Goal: Information Seeking & Learning: Find specific fact

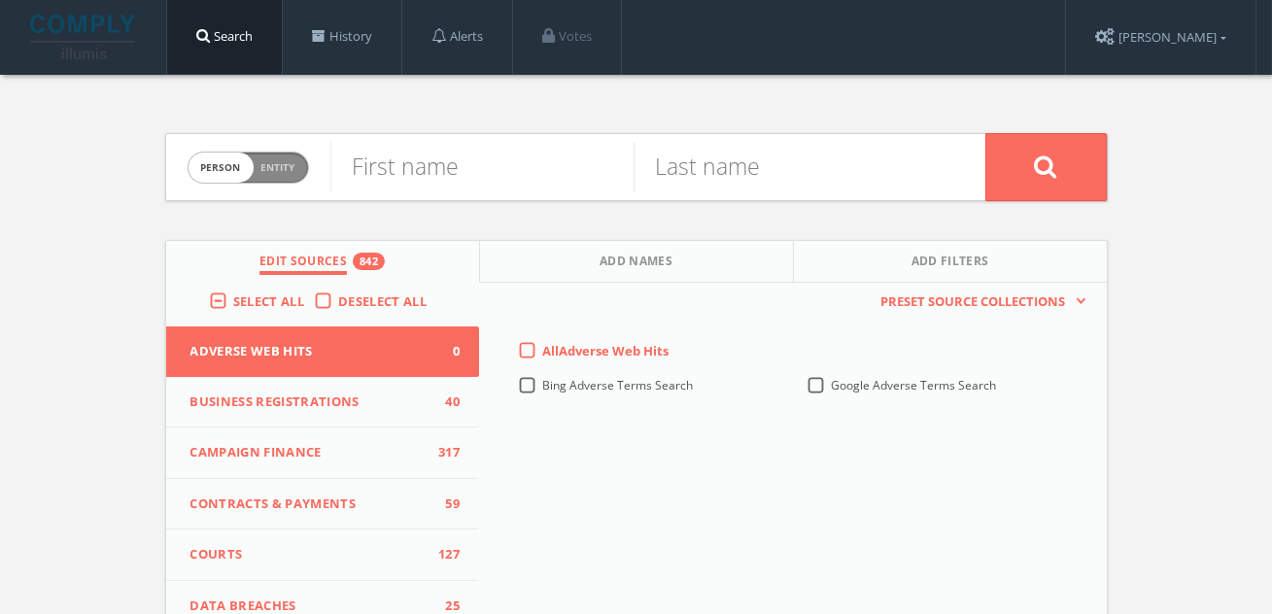
click at [262, 165] on span "Entity" at bounding box center [278, 167] width 34 height 15
checkbox input "true"
click at [253, 304] on span "Select All" at bounding box center [268, 301] width 71 height 17
click at [0, 0] on input "Select All" at bounding box center [0, 0] width 0 height 0
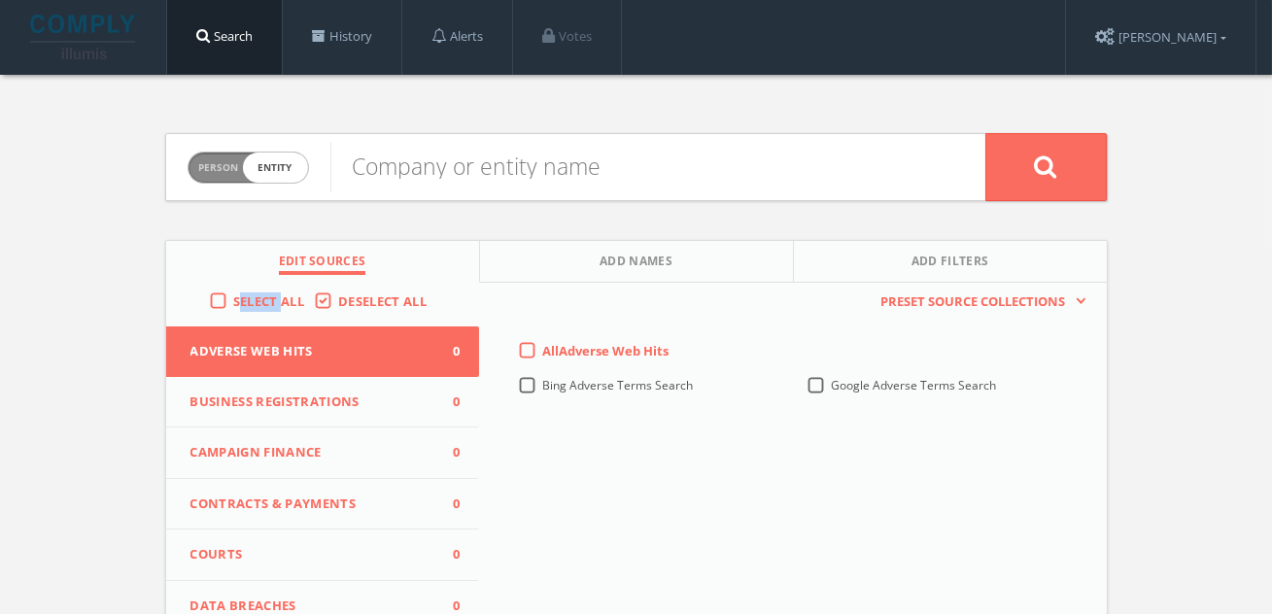
click at [253, 304] on span "Select All" at bounding box center [268, 301] width 71 height 17
click at [0, 0] on input "Select All" at bounding box center [0, 0] width 0 height 0
click at [480, 170] on input "text" at bounding box center [657, 167] width 655 height 51
paste input "ICONIQ Capital"
type input "ICONIQ Capital"
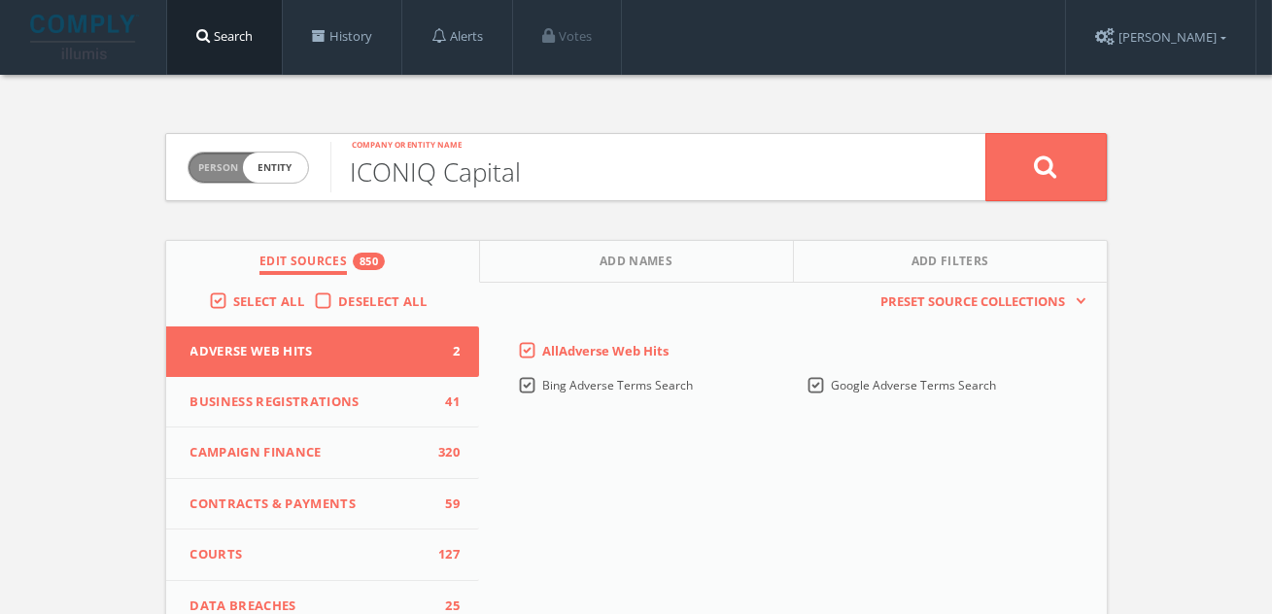
click at [986, 133] on button at bounding box center [1047, 167] width 122 height 68
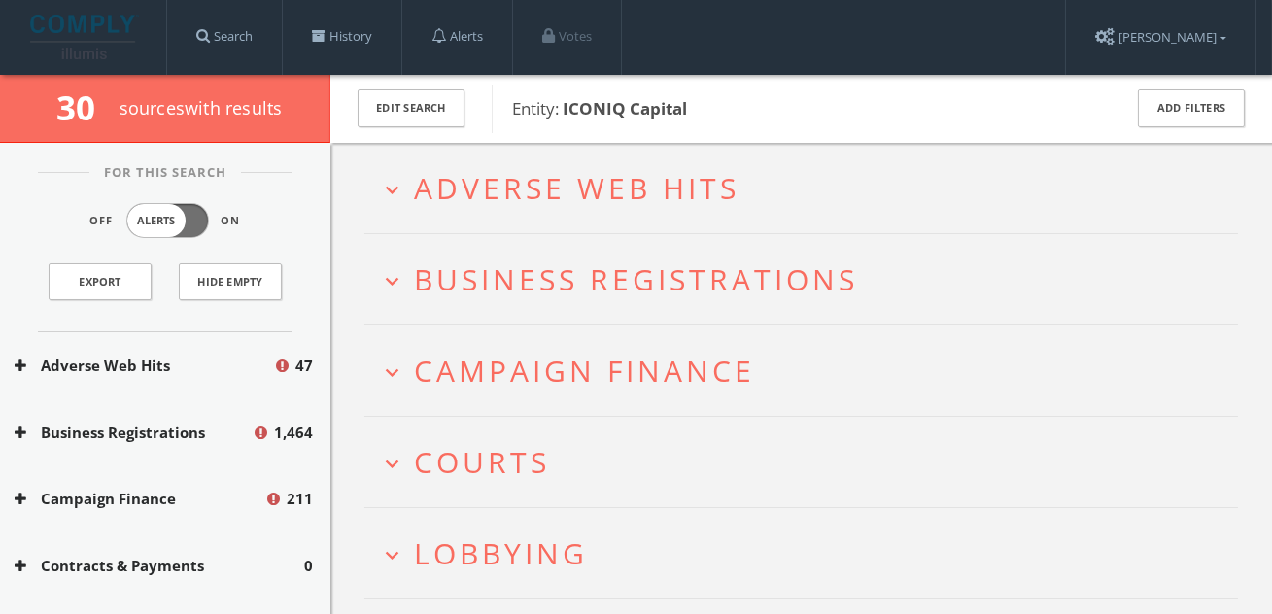
click at [587, 198] on span "Adverse Web Hits" at bounding box center [577, 188] width 326 height 40
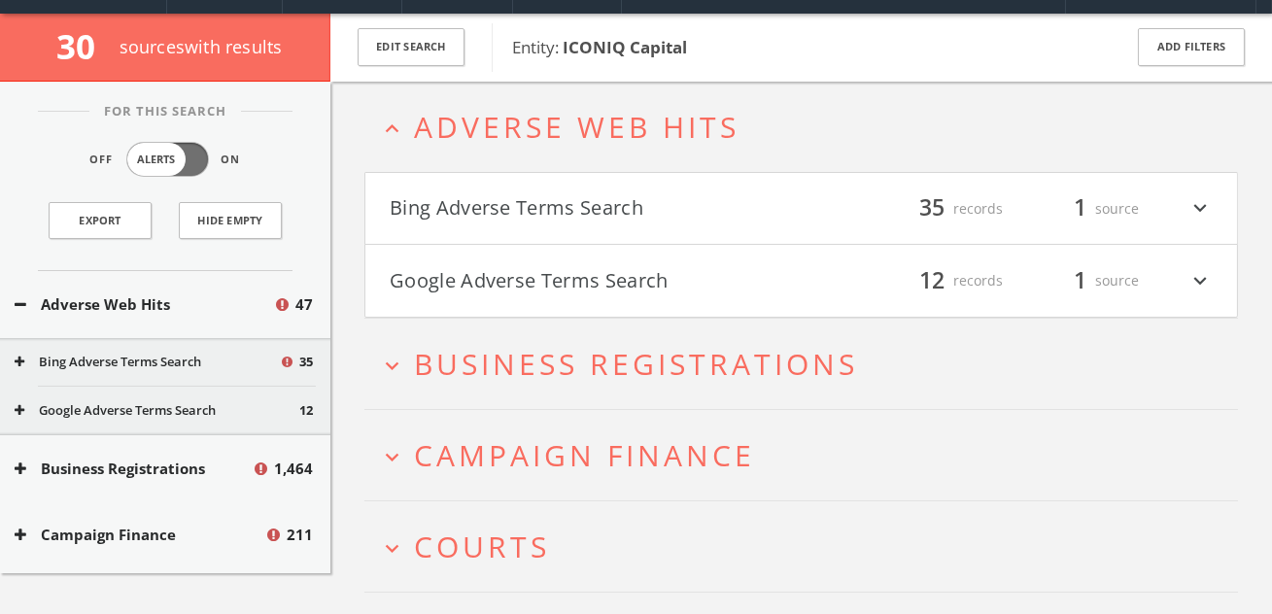
click at [587, 198] on button "Bing Adverse Terms Search" at bounding box center [596, 208] width 412 height 33
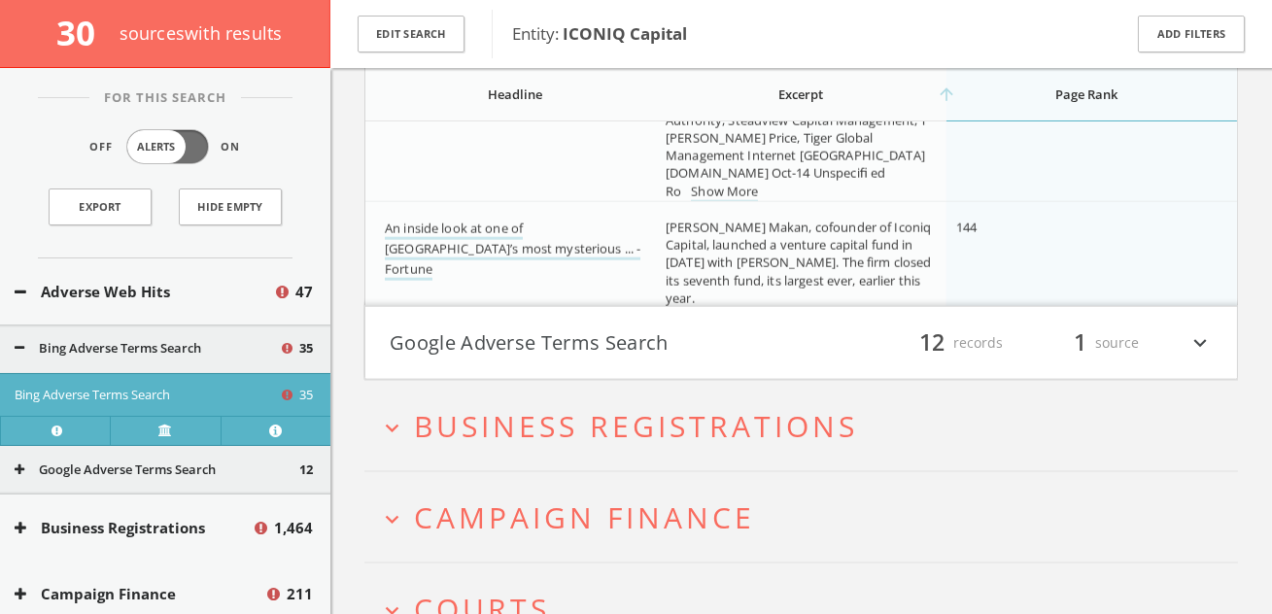
scroll to position [4870, 0]
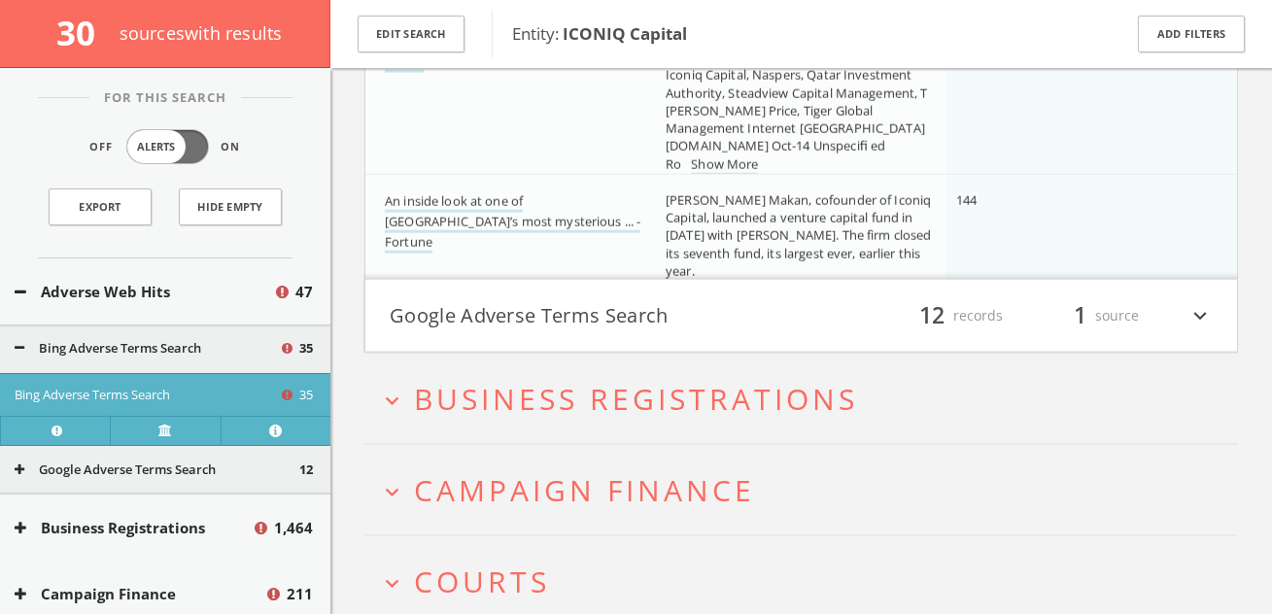
click at [559, 303] on button "Google Adverse Terms Search" at bounding box center [596, 315] width 412 height 33
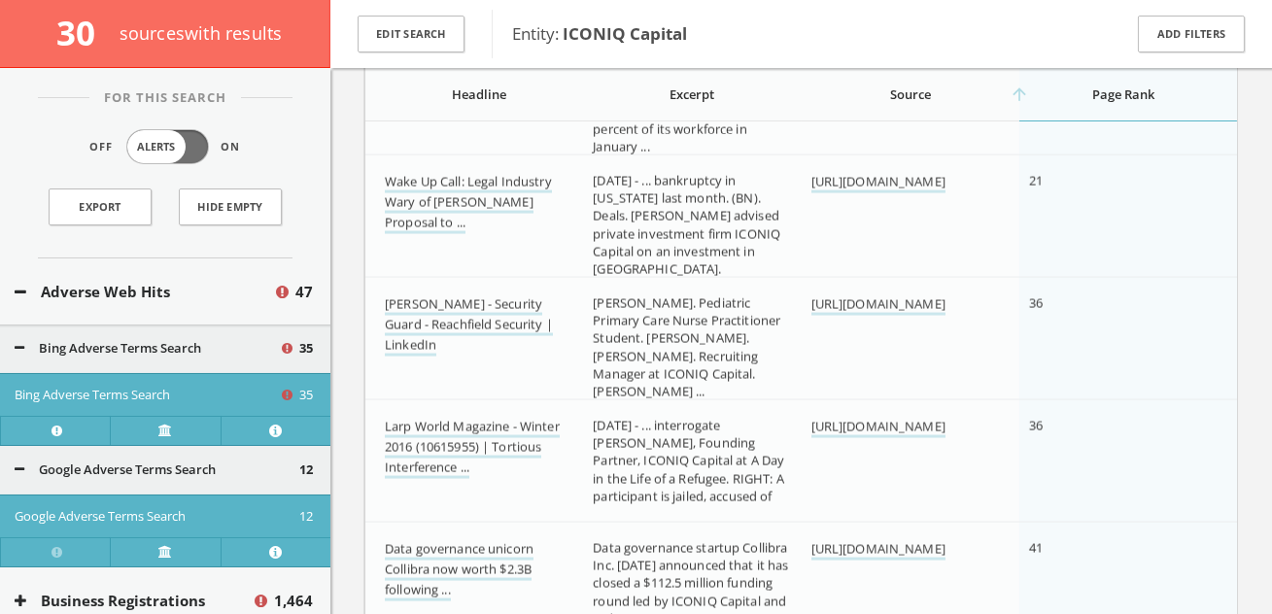
scroll to position [5966, 0]
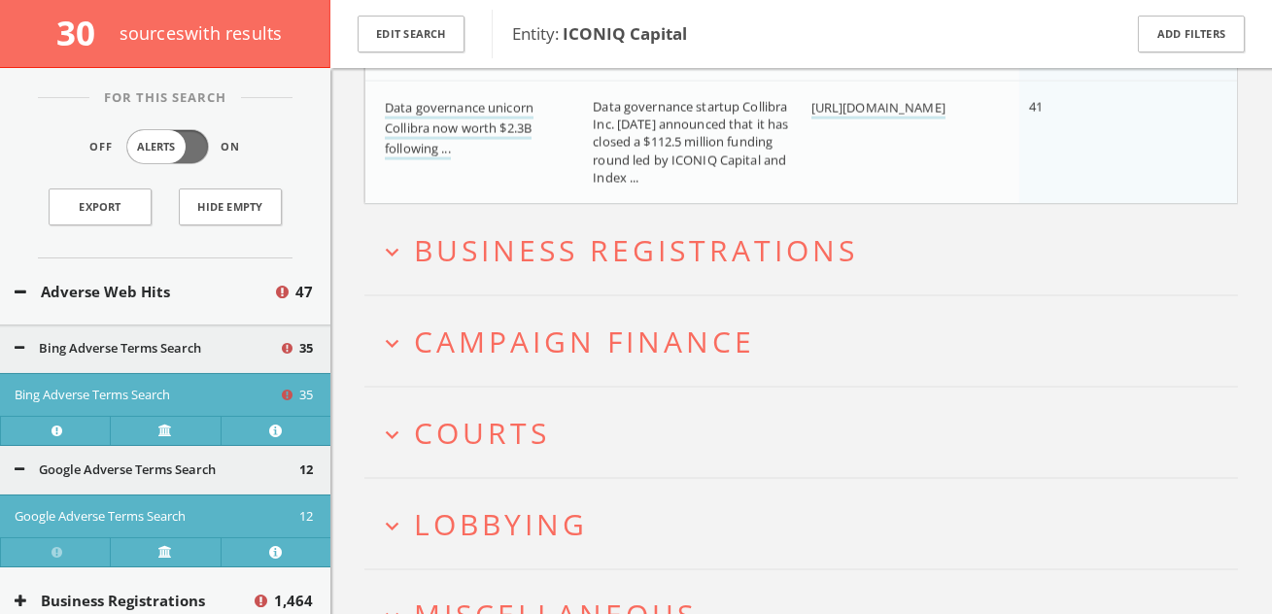
click at [567, 310] on h2 "expand_more Campaign Finance" at bounding box center [802, 341] width 874 height 90
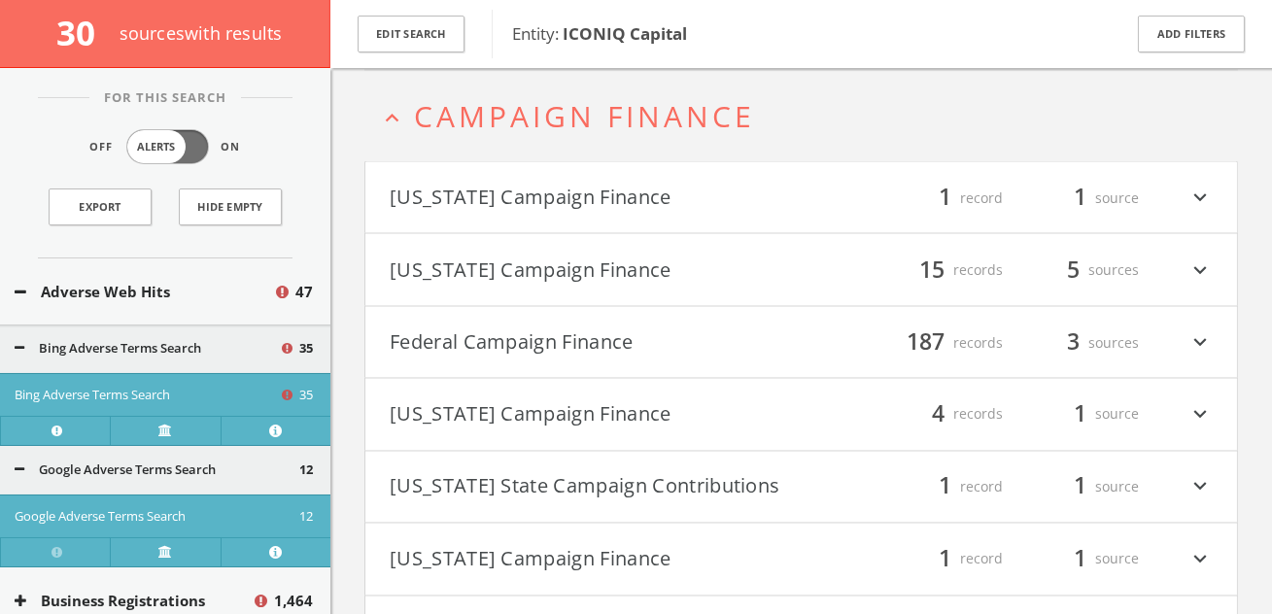
click at [558, 331] on button "Federal Campaign Finance" at bounding box center [596, 343] width 412 height 33
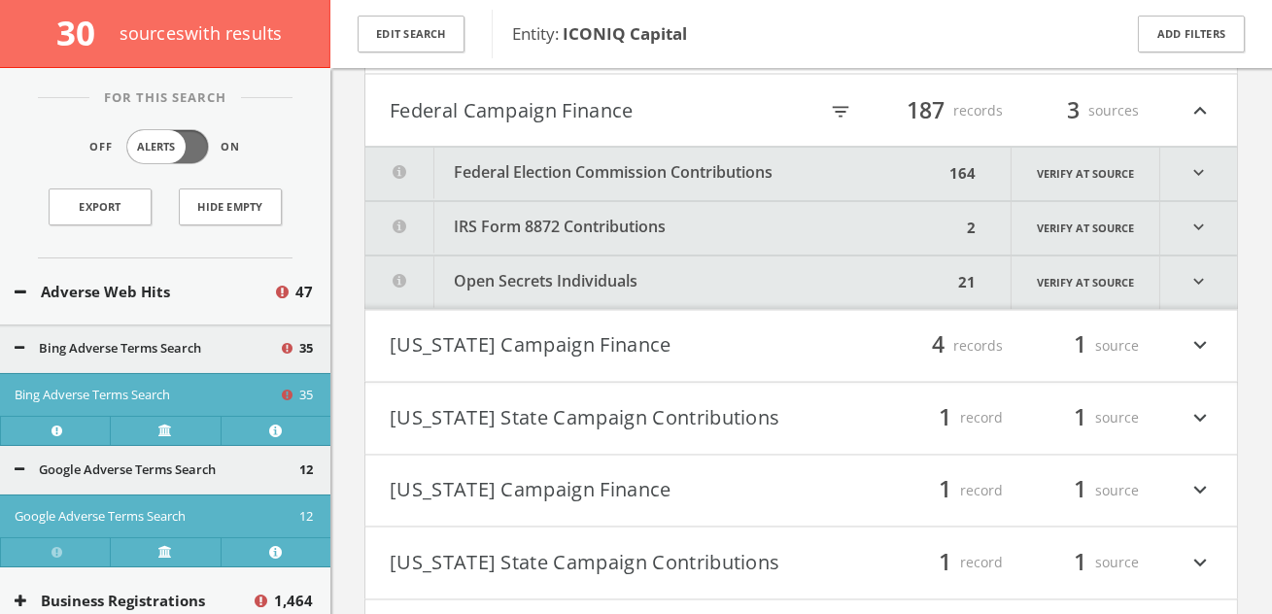
scroll to position [6865, 0]
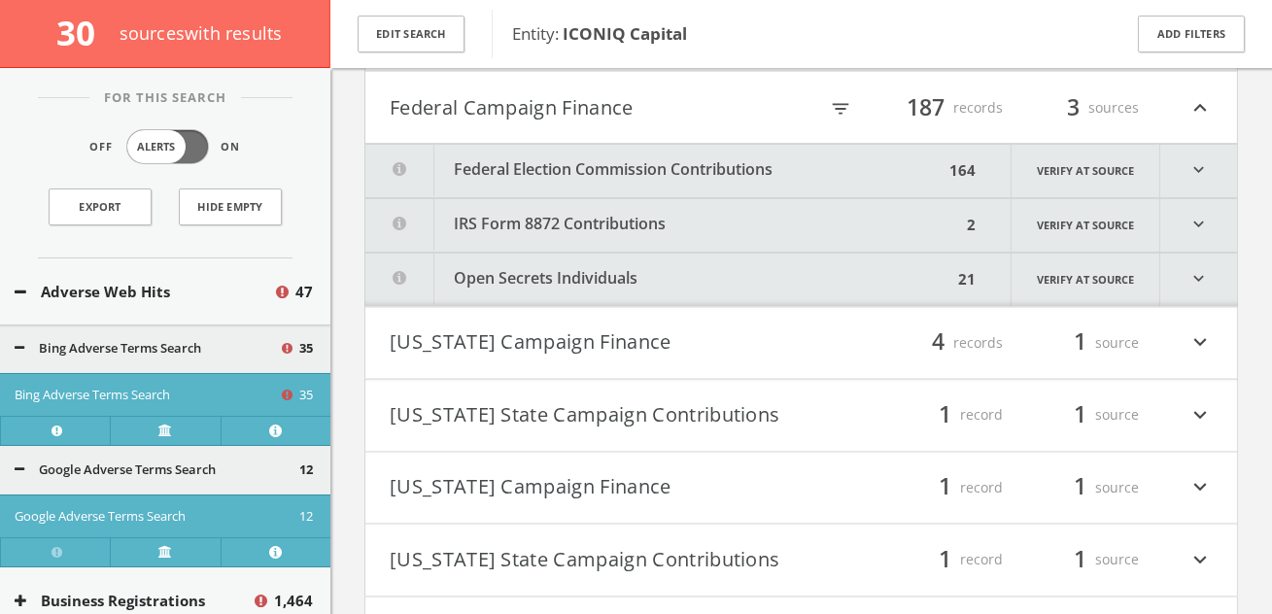
click at [837, 106] on icon "filter_list" at bounding box center [840, 108] width 21 height 21
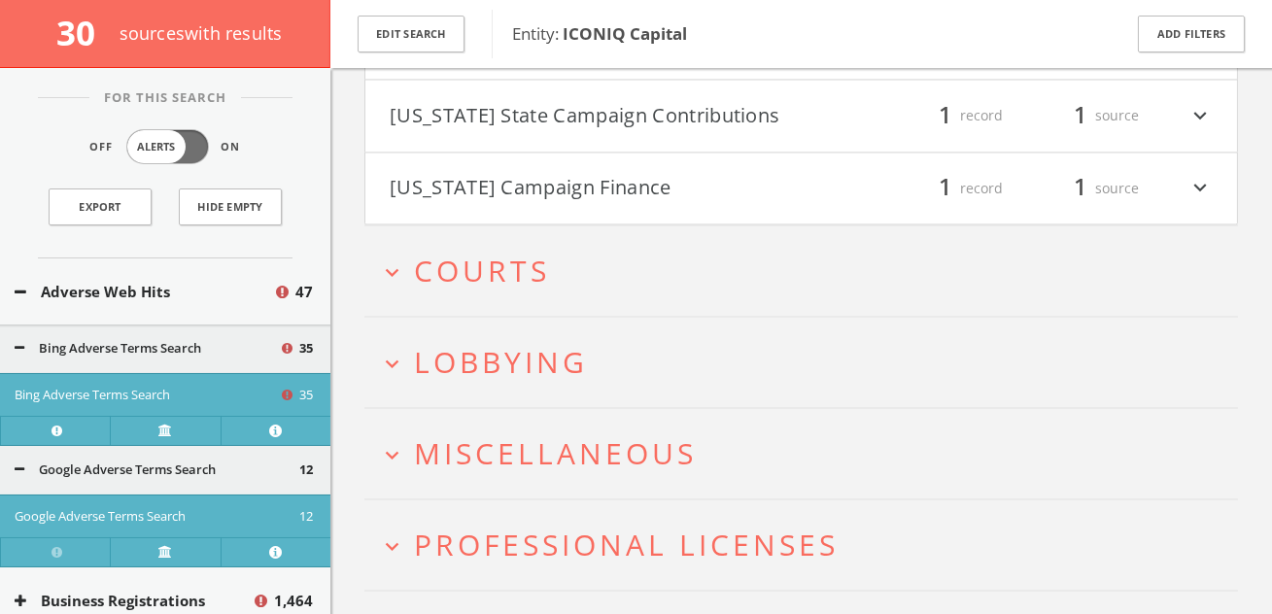
type input "duk"
click at [782, 267] on button "expand_more Courts" at bounding box center [808, 271] width 859 height 32
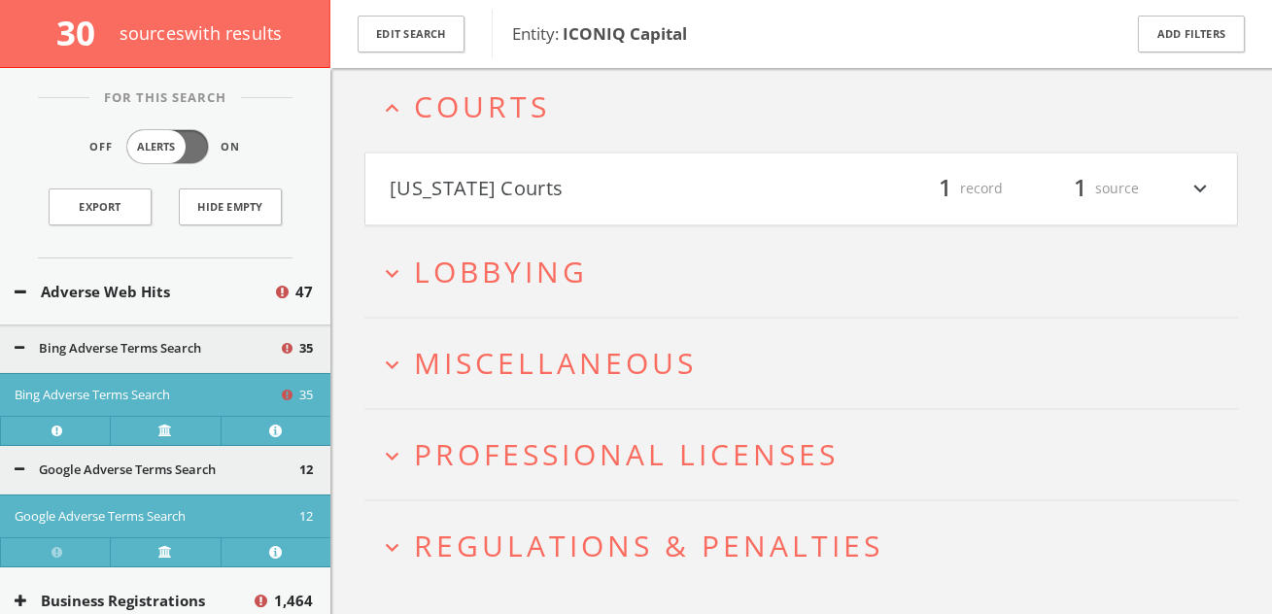
click at [750, 205] on button "Delaware Courts" at bounding box center [596, 188] width 412 height 33
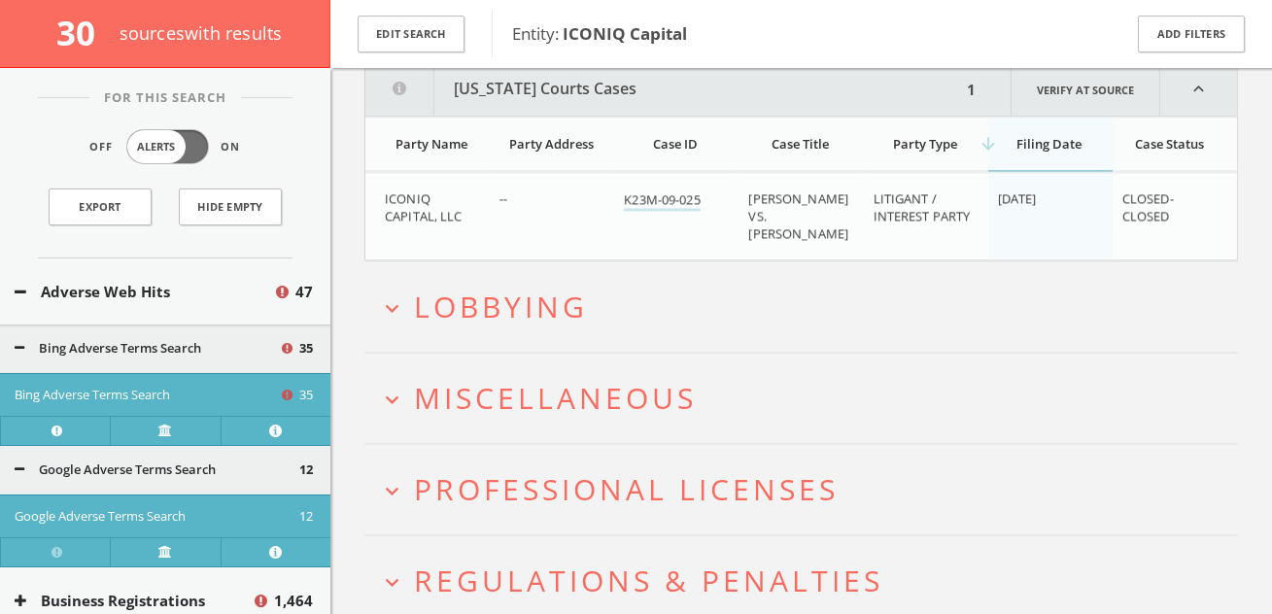
click at [695, 329] on h2 "expand_more Lobbying" at bounding box center [802, 306] width 874 height 90
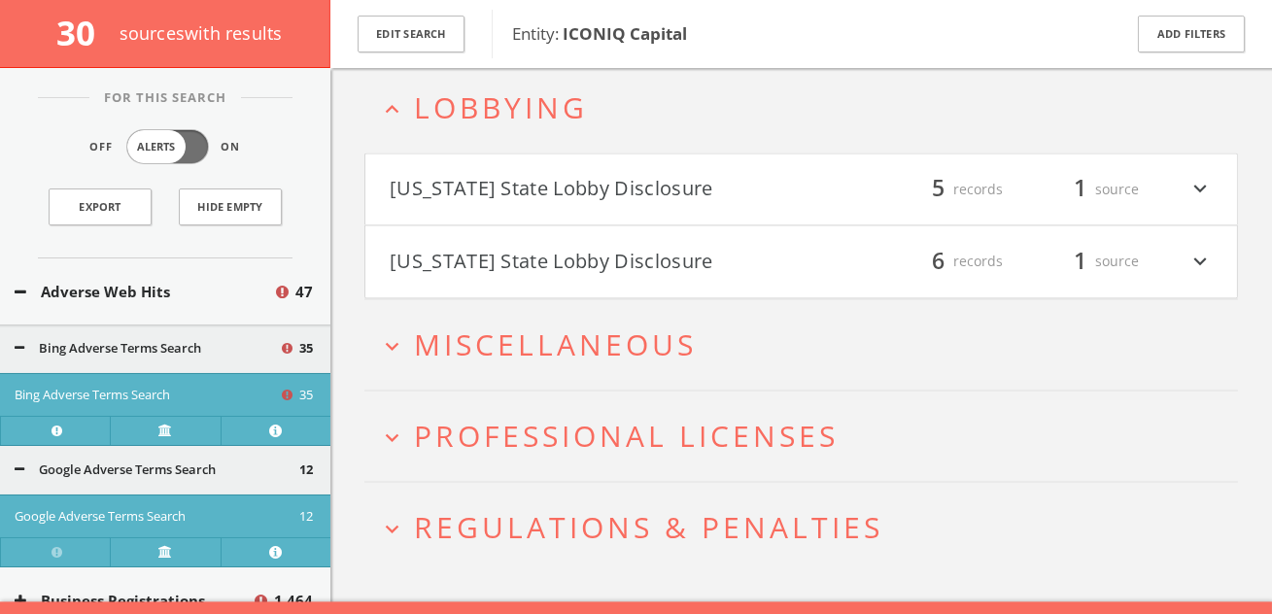
click at [684, 191] on button "California State Lobby Disclosure" at bounding box center [596, 189] width 412 height 33
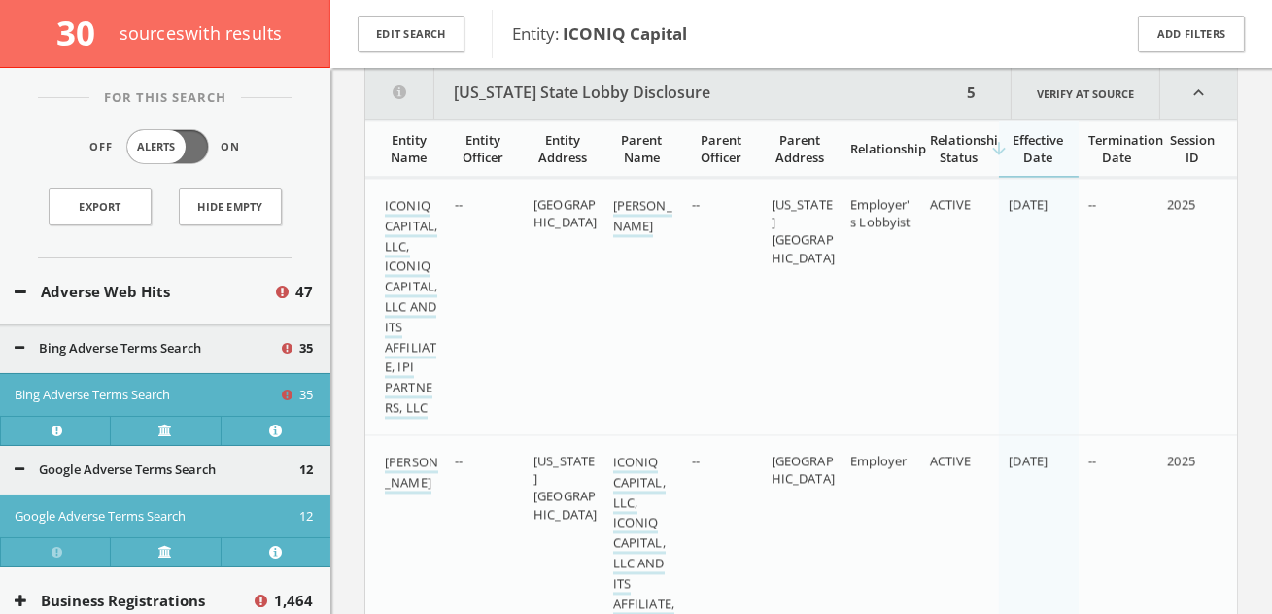
scroll to position [8008, 0]
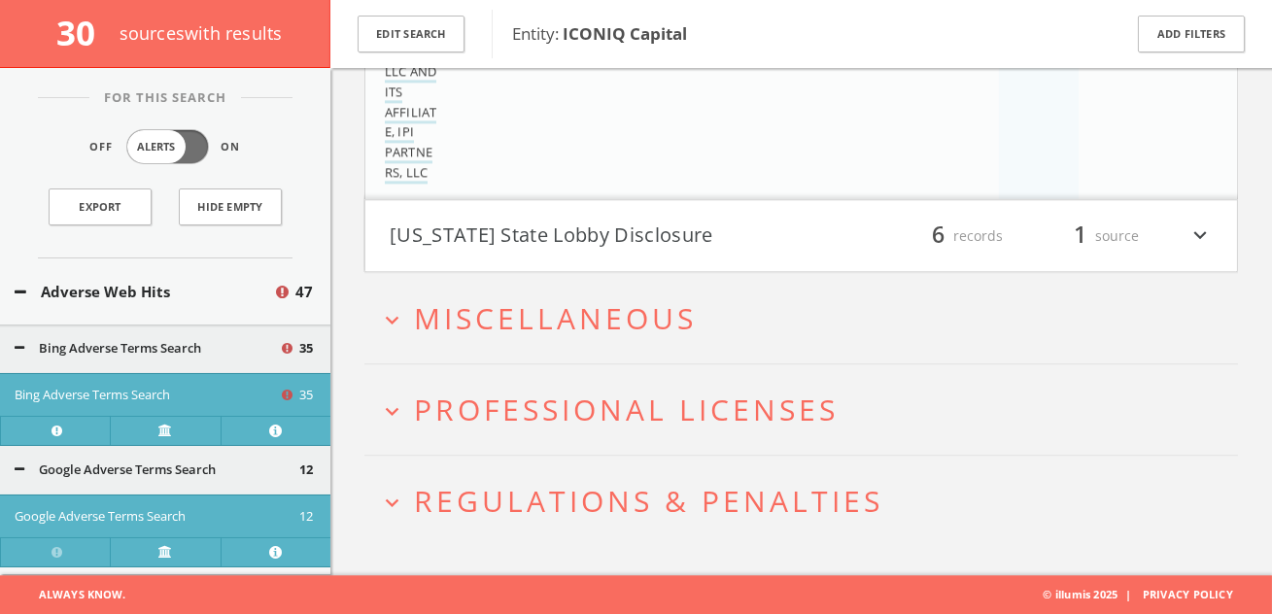
click at [672, 217] on h4 "Florida State Lobby Disclosure filter_list 6 records 1 source expand_more" at bounding box center [801, 236] width 872 height 72
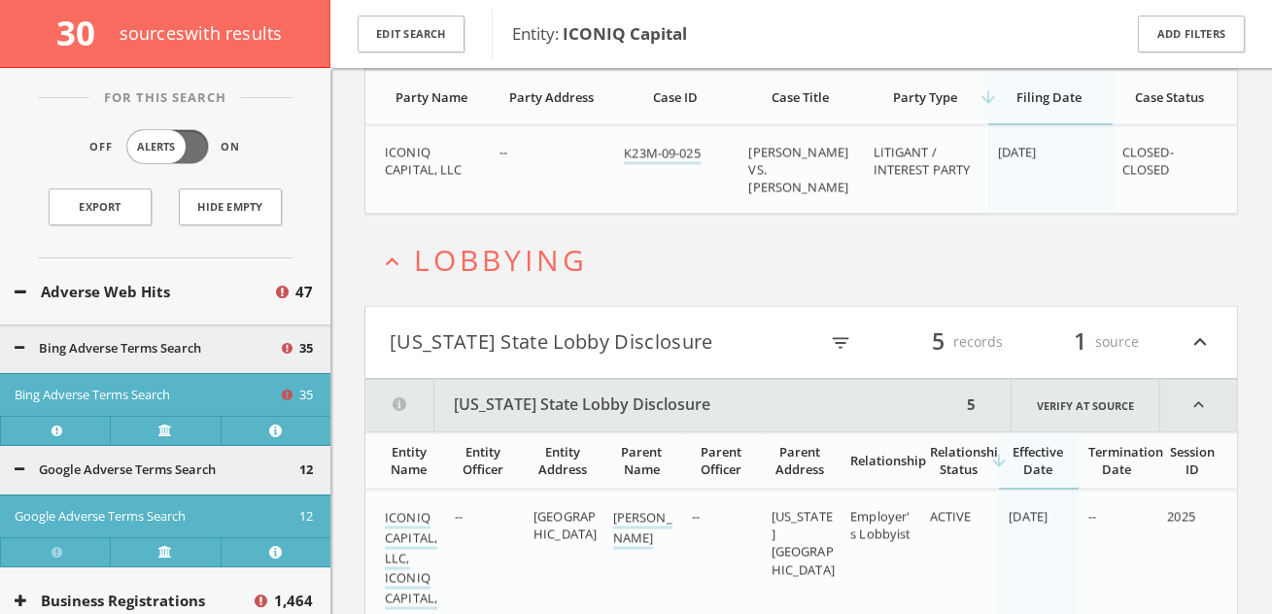
scroll to position [7706, 0]
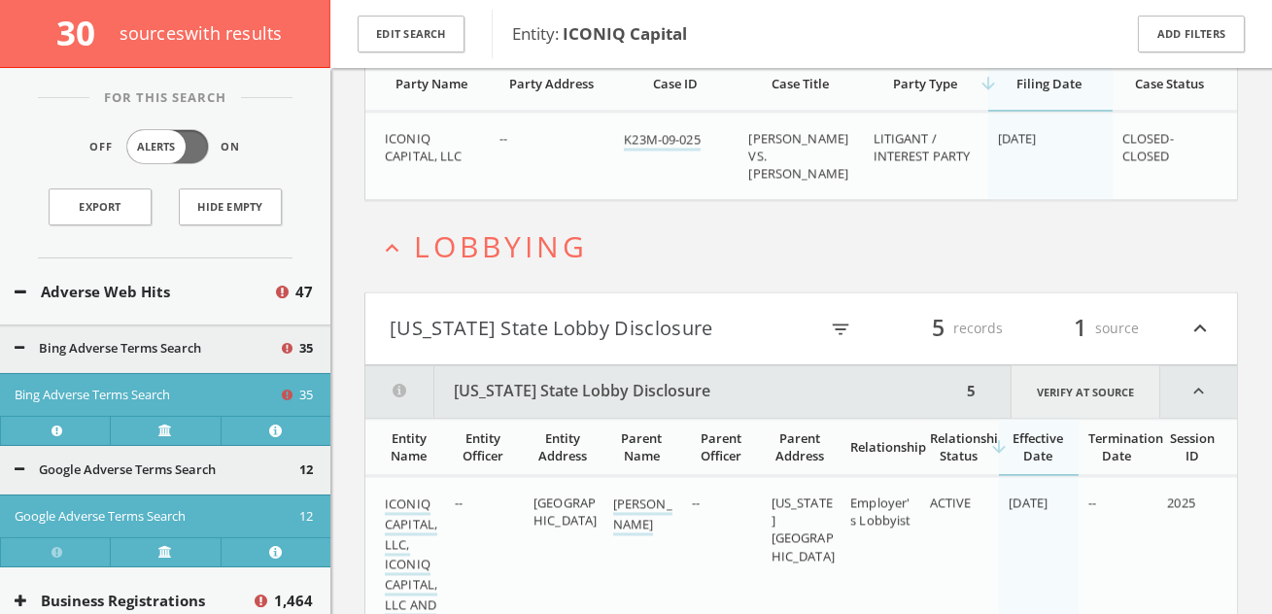
click at [1047, 386] on link "Verify at source" at bounding box center [1086, 391] width 150 height 52
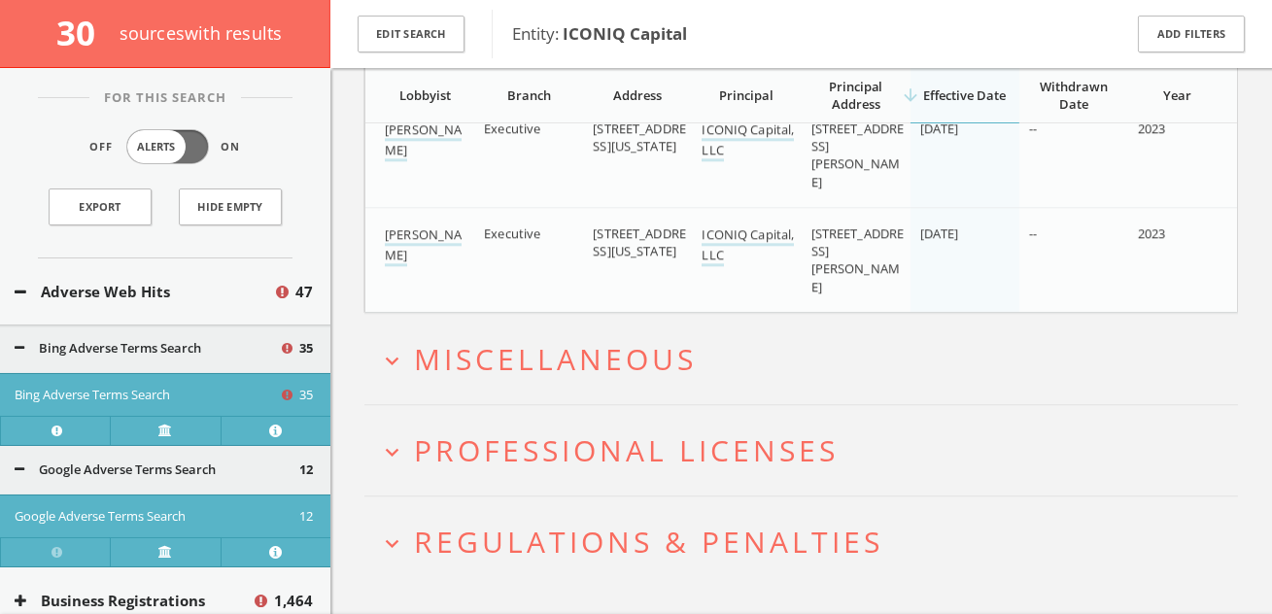
scroll to position [10012, 0]
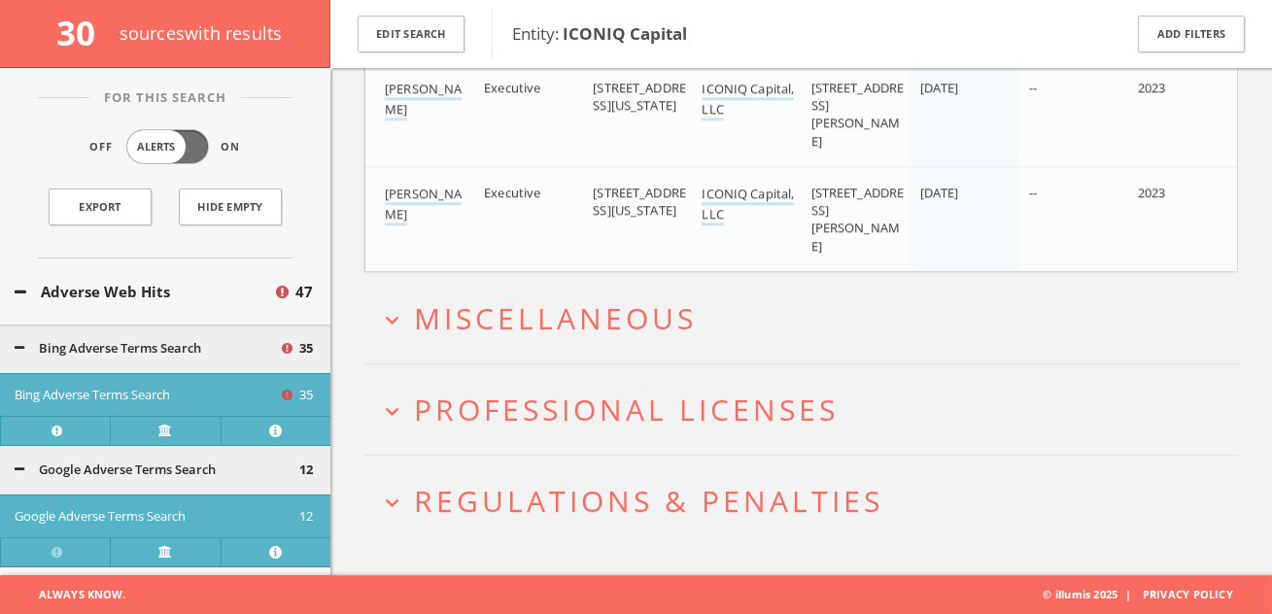
click at [568, 322] on span "Miscellaneous" at bounding box center [555, 318] width 283 height 40
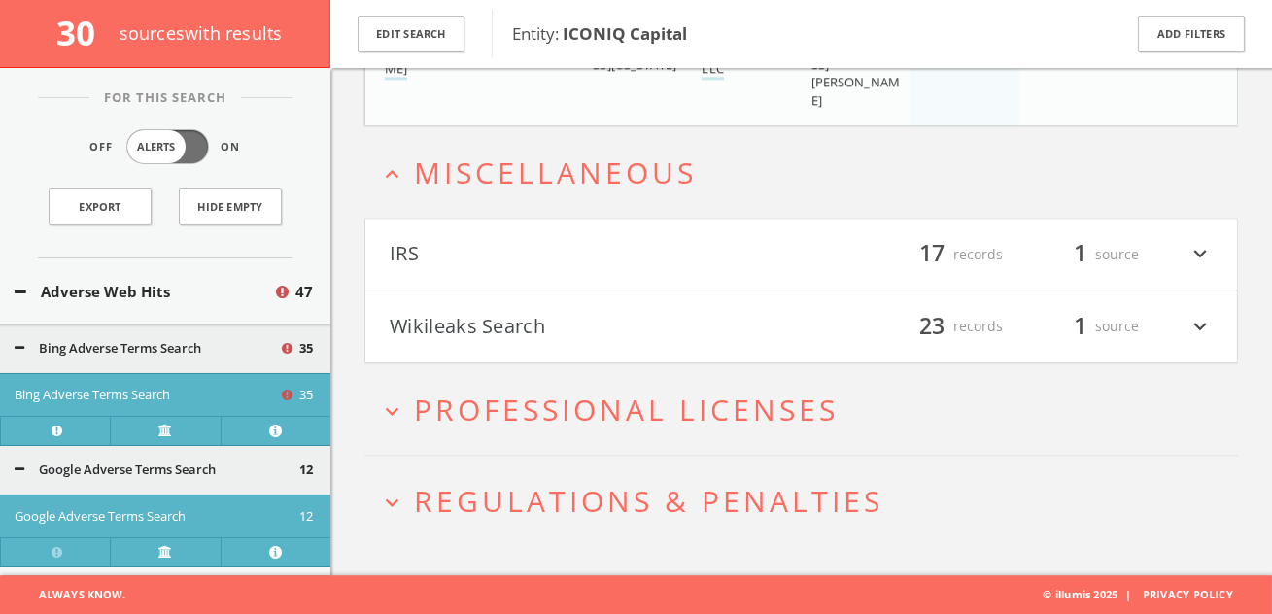
click at [568, 322] on button "Wikileaks Search" at bounding box center [596, 326] width 412 height 33
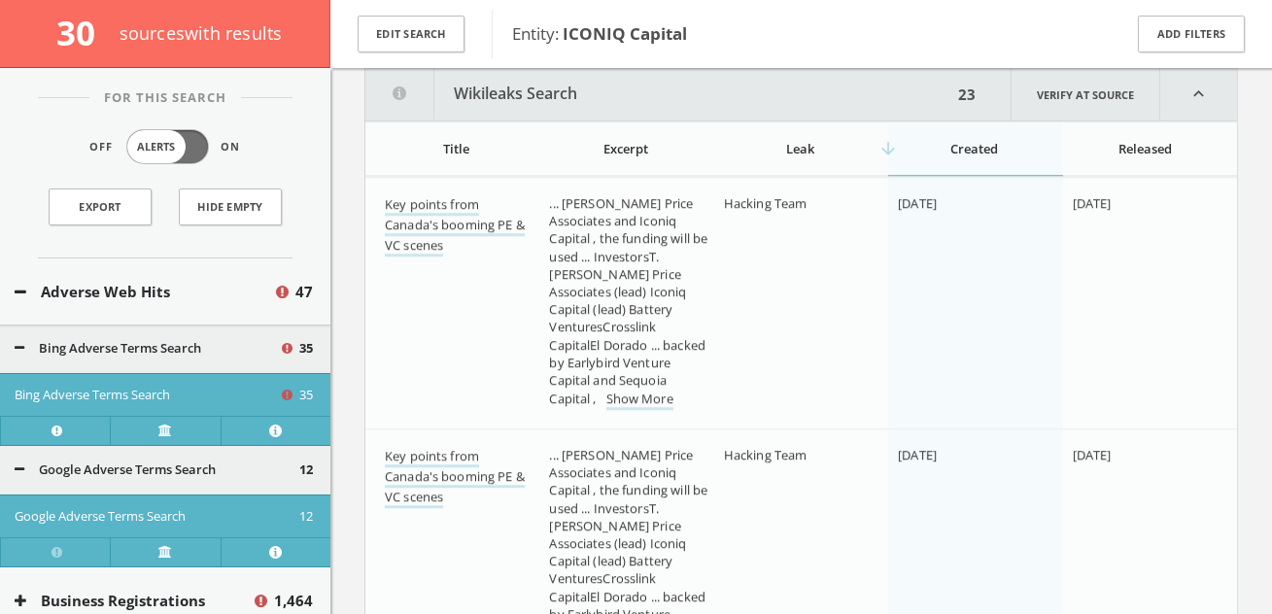
scroll to position [10453, 0]
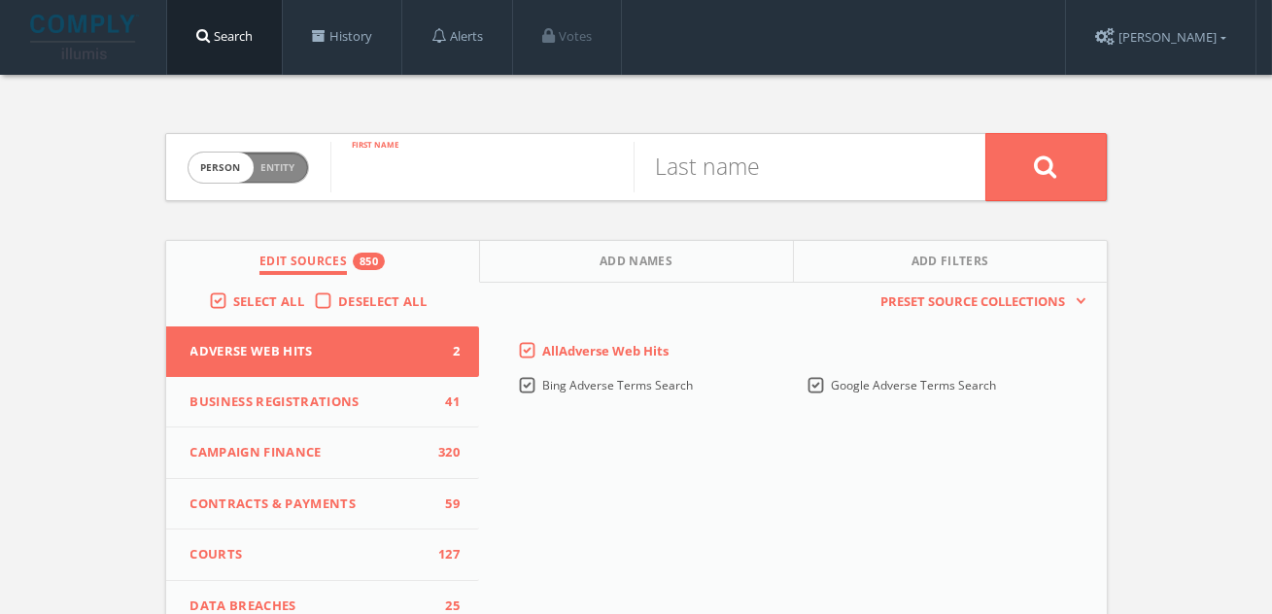
click at [488, 158] on input "text" at bounding box center [481, 167] width 303 height 51
type input "michael"
type input "anders"
click at [986, 133] on button at bounding box center [1047, 167] width 122 height 68
click at [465, 167] on input "text" at bounding box center [481, 167] width 303 height 51
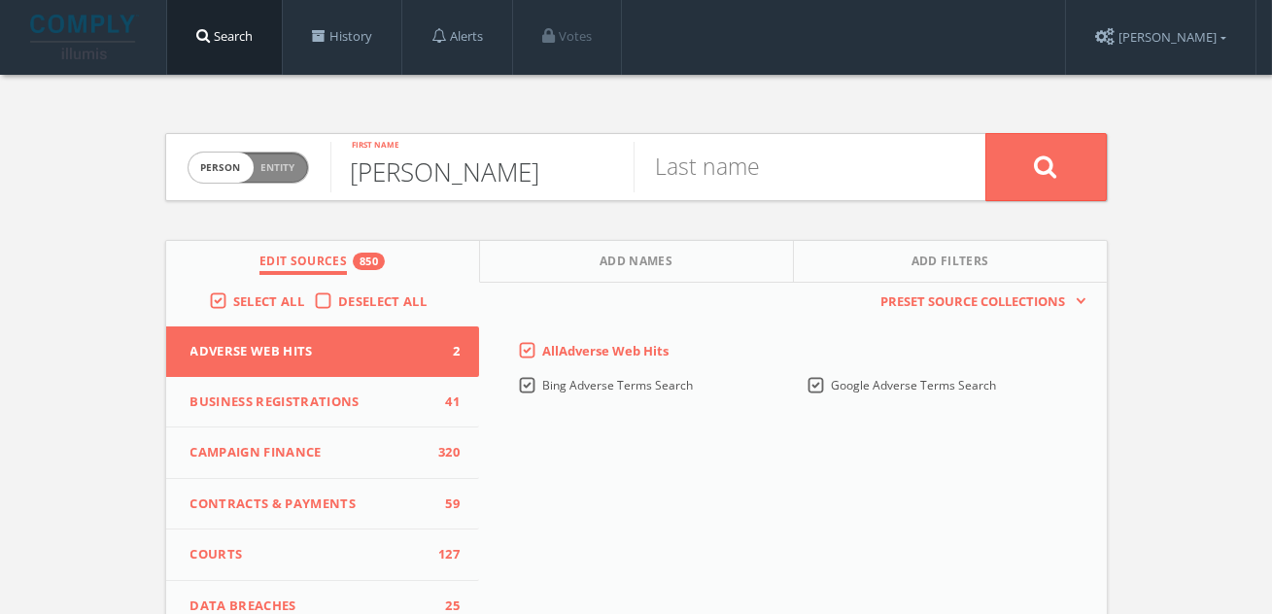
type input "chad"
type input "boedin"
click at [986, 133] on button at bounding box center [1047, 167] width 122 height 68
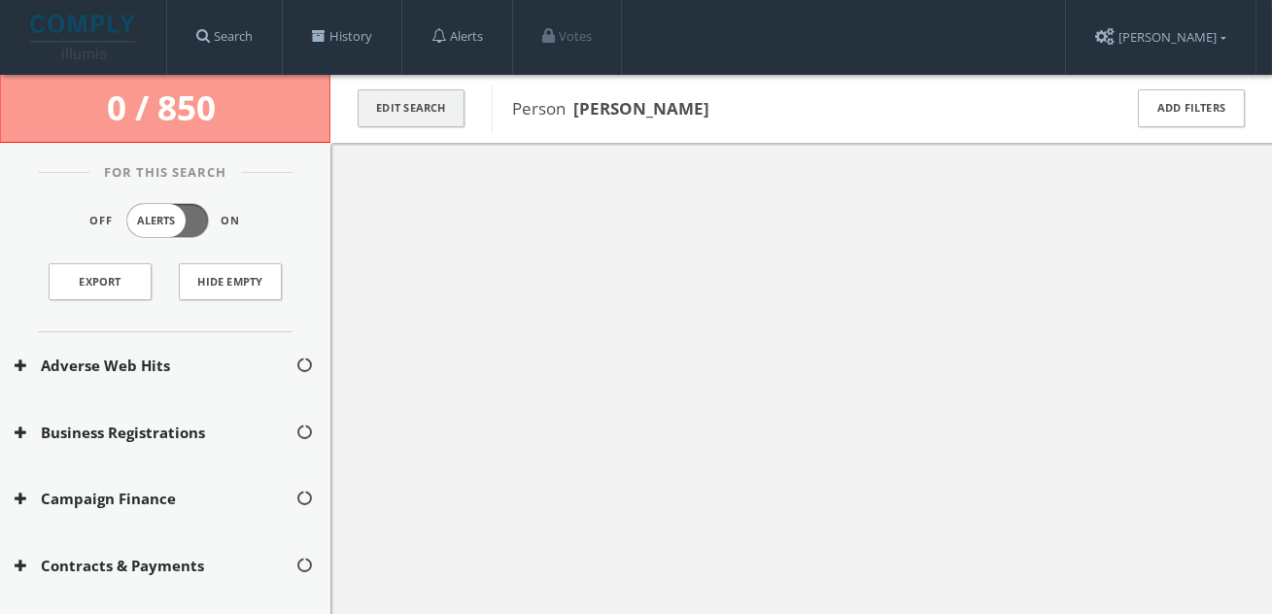
click at [438, 110] on button "Edit Search" at bounding box center [411, 108] width 107 height 38
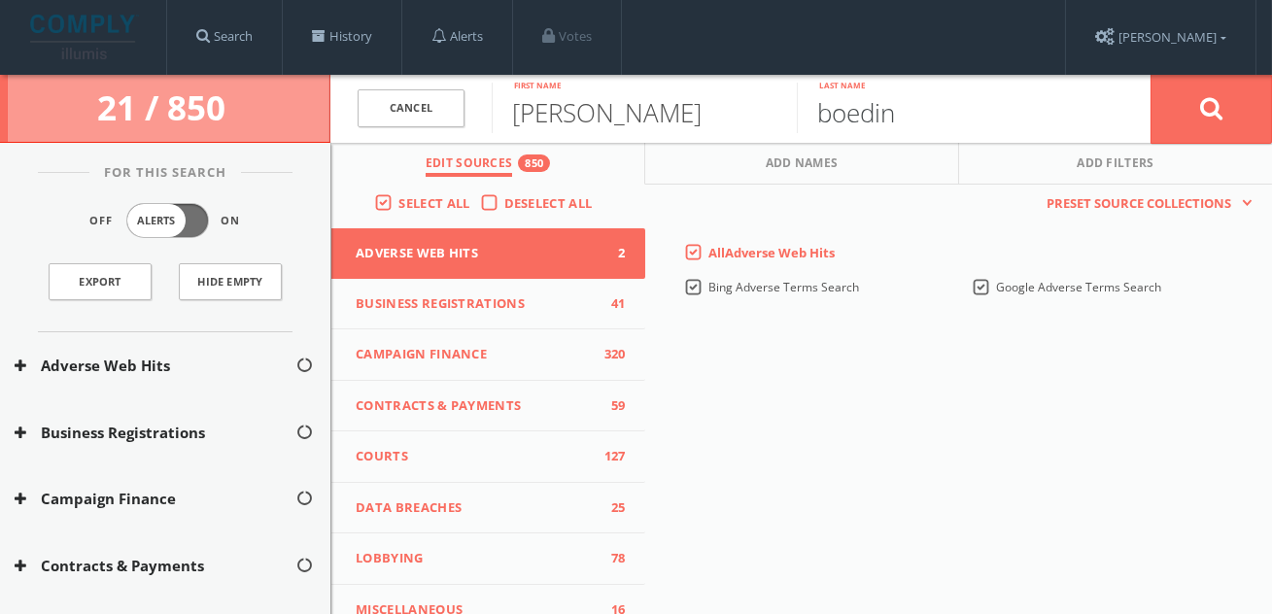
click at [962, 123] on input "boedin" at bounding box center [949, 108] width 305 height 51
type input "boeding"
click at [1151, 74] on button at bounding box center [1212, 109] width 122 height 70
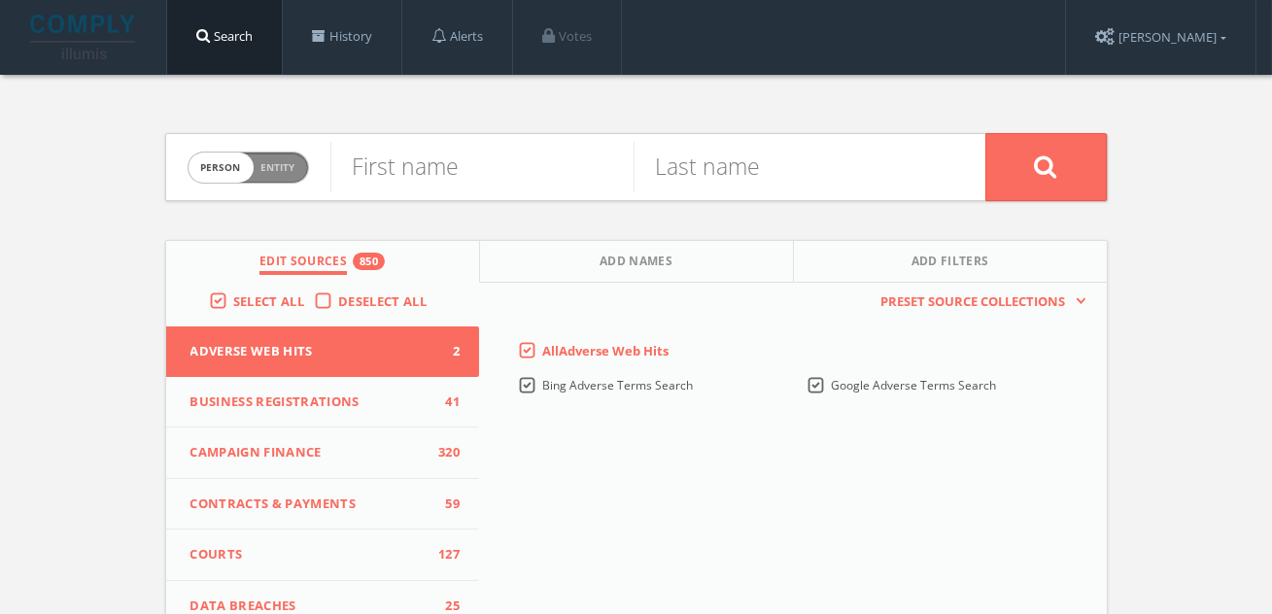
click at [274, 166] on span "Entity" at bounding box center [278, 167] width 34 height 15
checkbox input "true"
click at [381, 160] on input "text" at bounding box center [657, 167] width 655 height 51
paste input "Iconiq Growth"
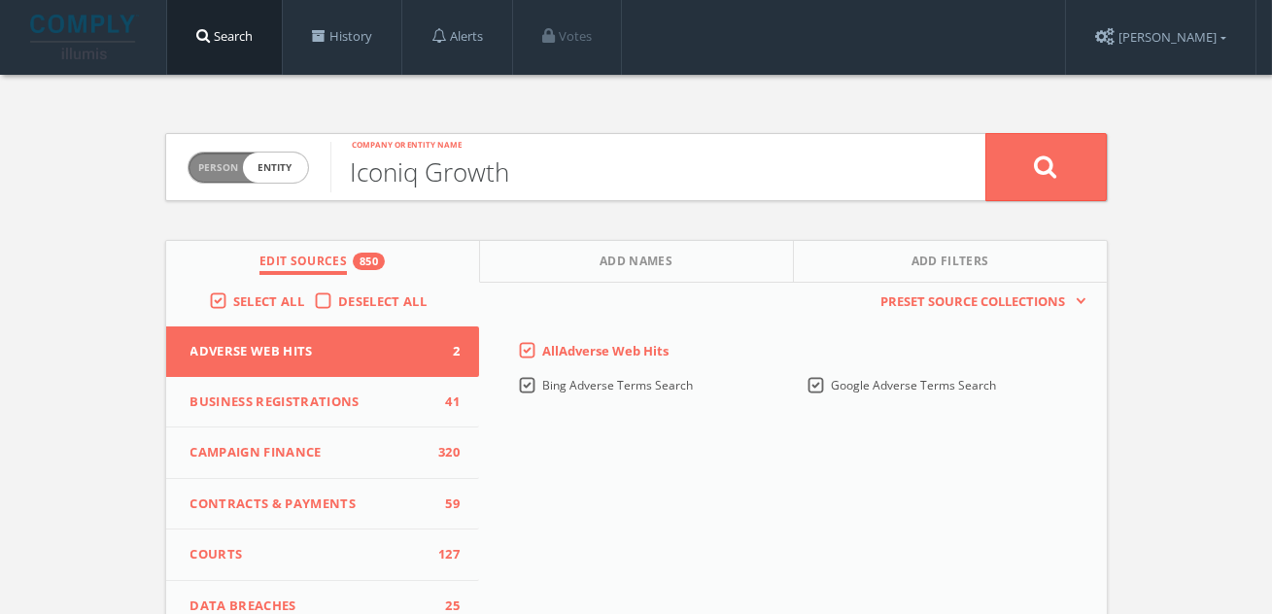
type input "Iconiq Growth"
click at [986, 133] on button at bounding box center [1047, 167] width 122 height 68
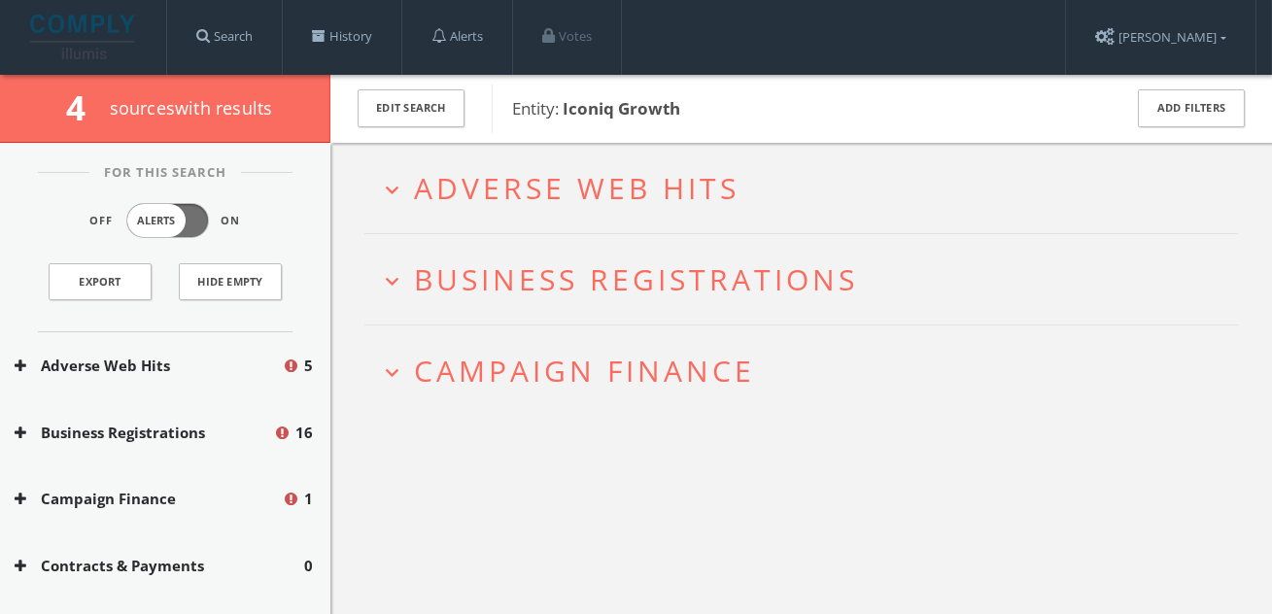
click at [649, 220] on h2 "expand_more Adverse Web Hits" at bounding box center [802, 188] width 874 height 90
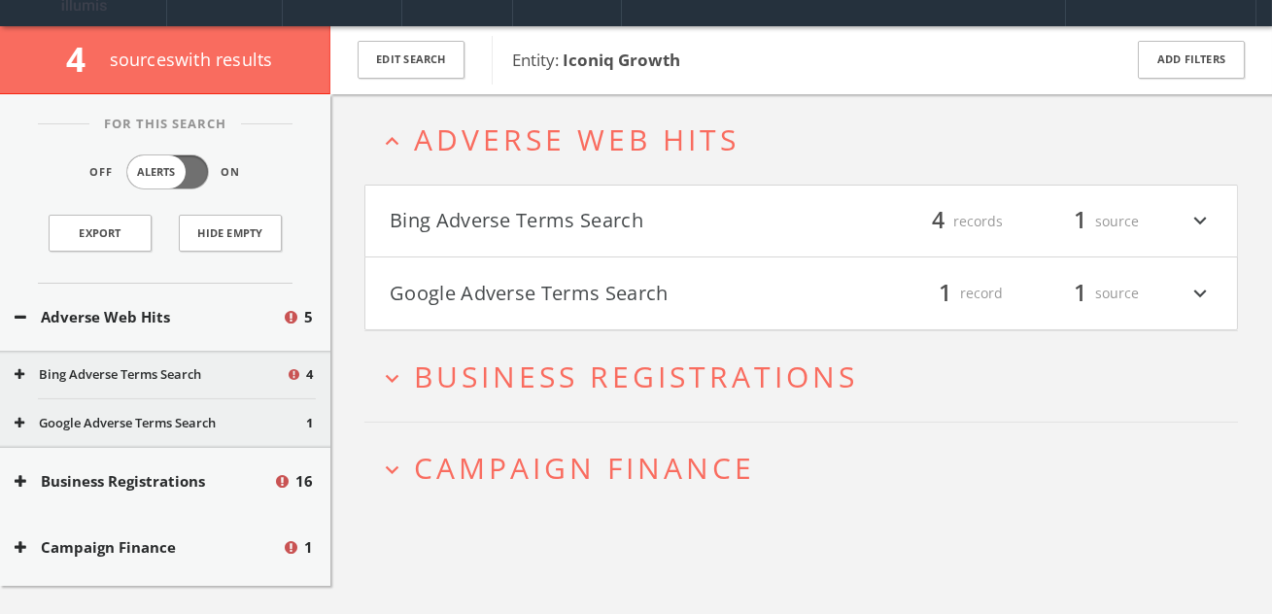
click at [649, 220] on button "Bing Adverse Terms Search" at bounding box center [596, 221] width 412 height 33
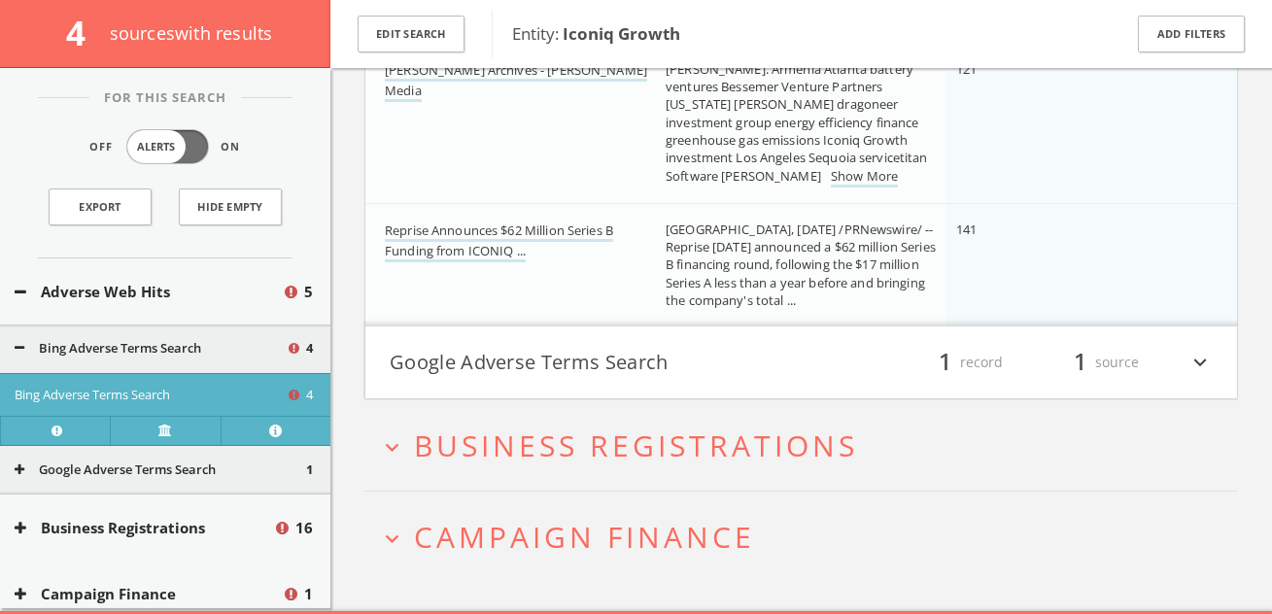
scroll to position [645, 0]
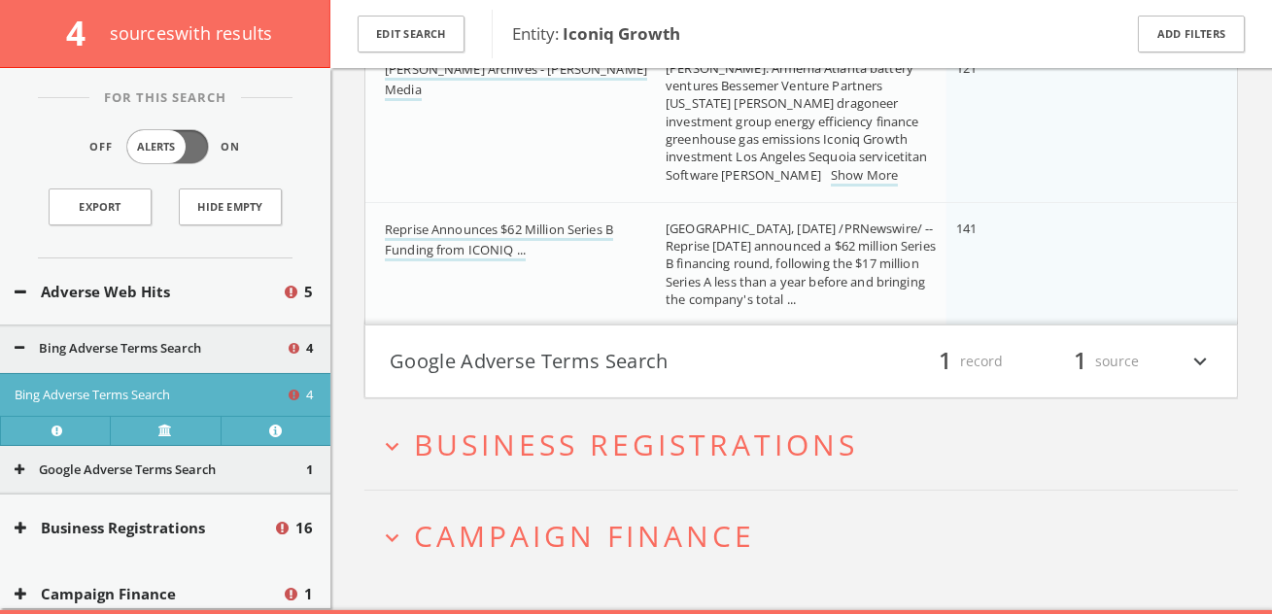
click at [636, 388] on h4 "Google Adverse Terms Search filter_list 1 record 1 source expand_more" at bounding box center [801, 362] width 872 height 72
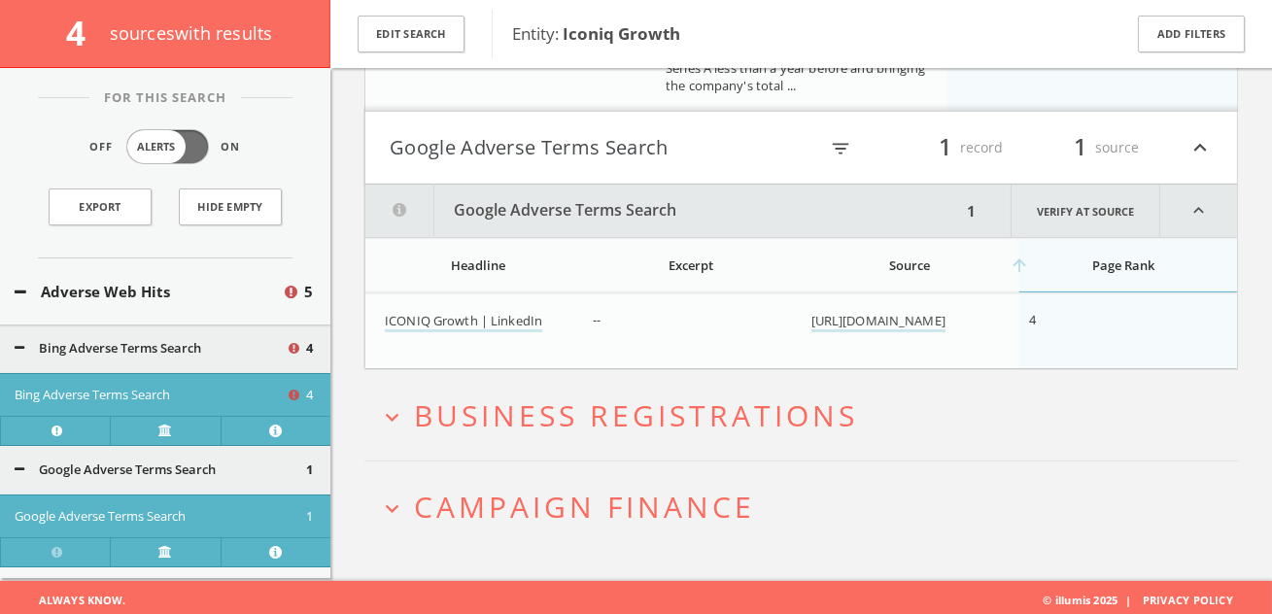
scroll to position [862, 0]
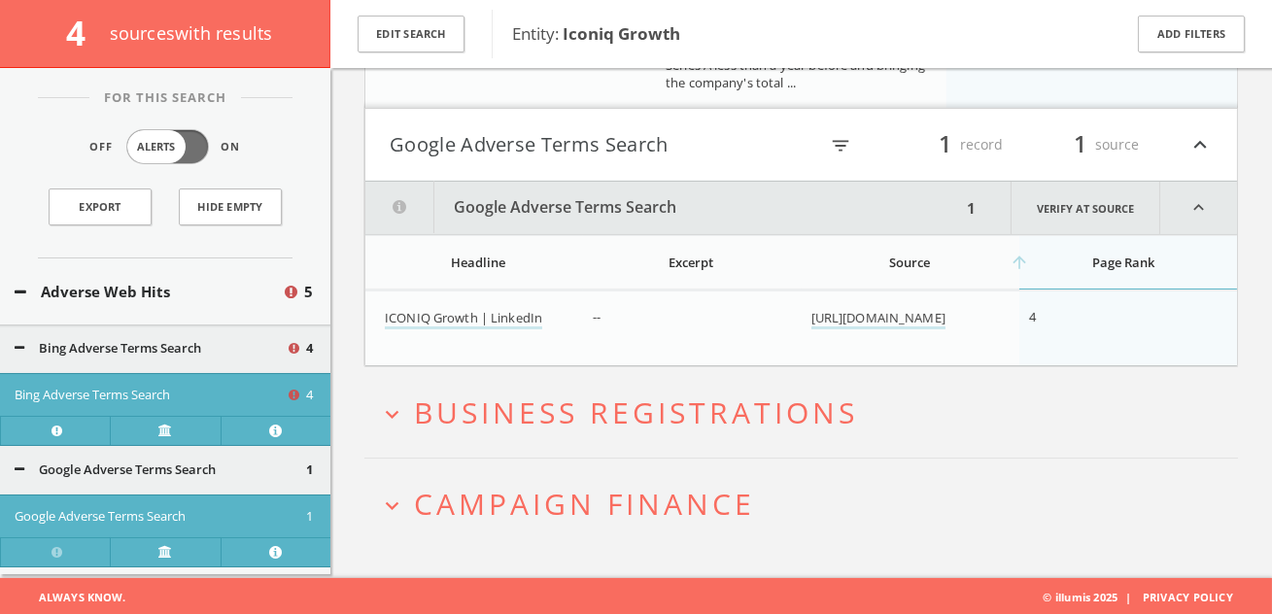
click at [566, 484] on span "Campaign Finance" at bounding box center [584, 504] width 341 height 40
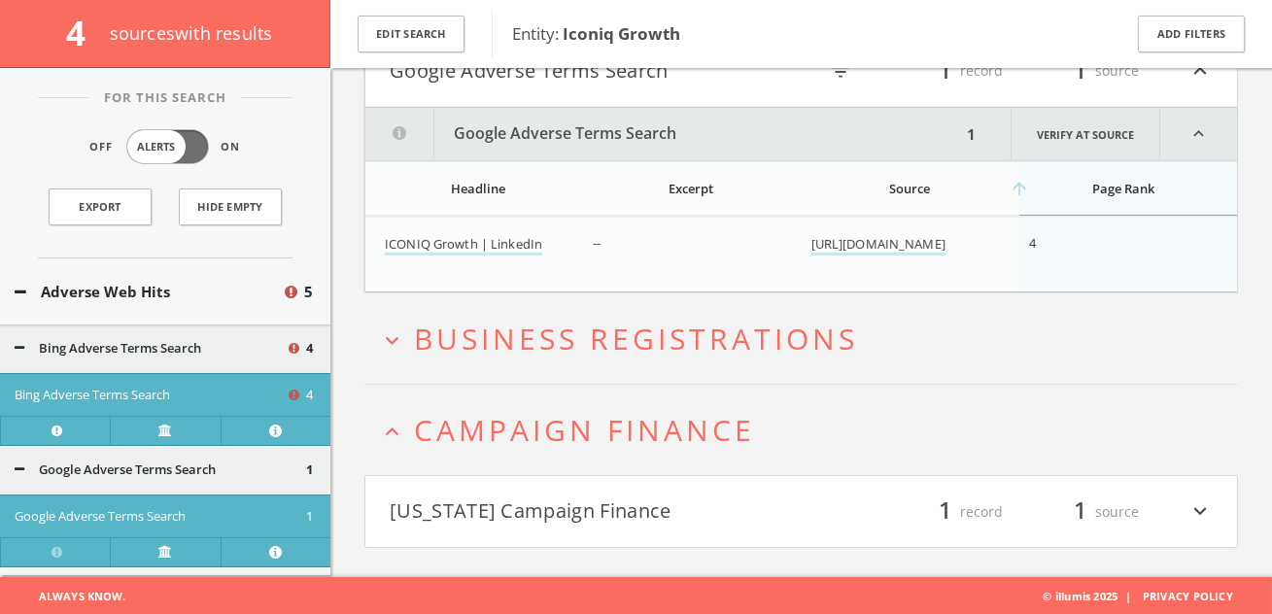
click at [566, 484] on h4 "California Campaign Finance filter_list 1 record 1 source expand_more" at bounding box center [801, 512] width 872 height 72
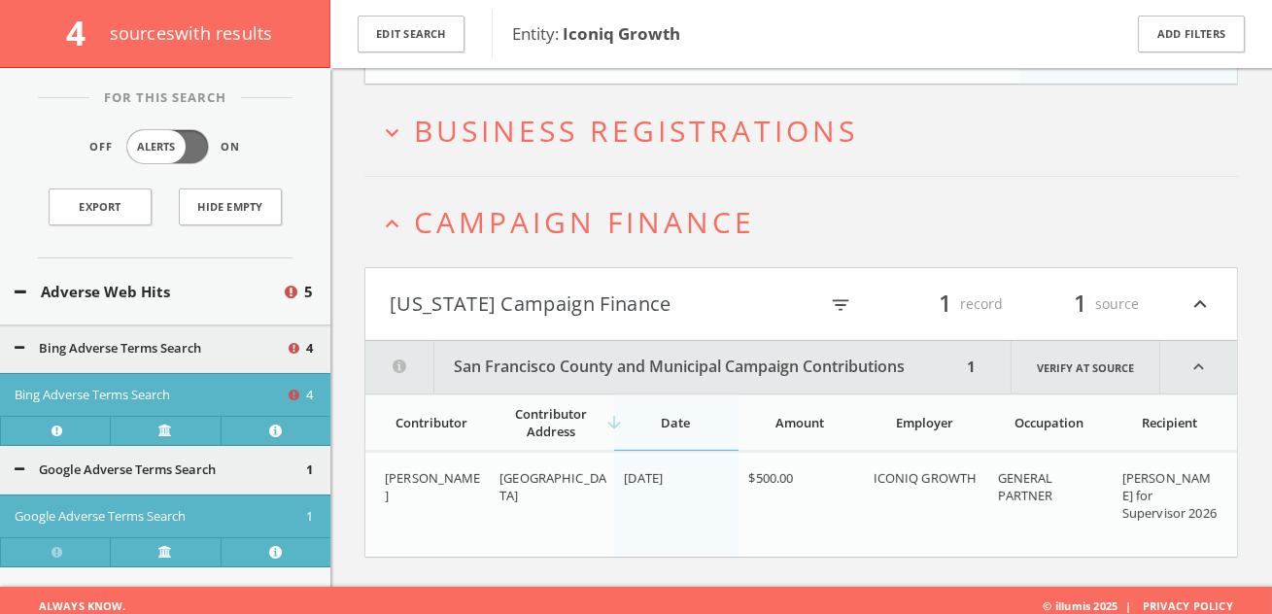
scroll to position [1152, 0]
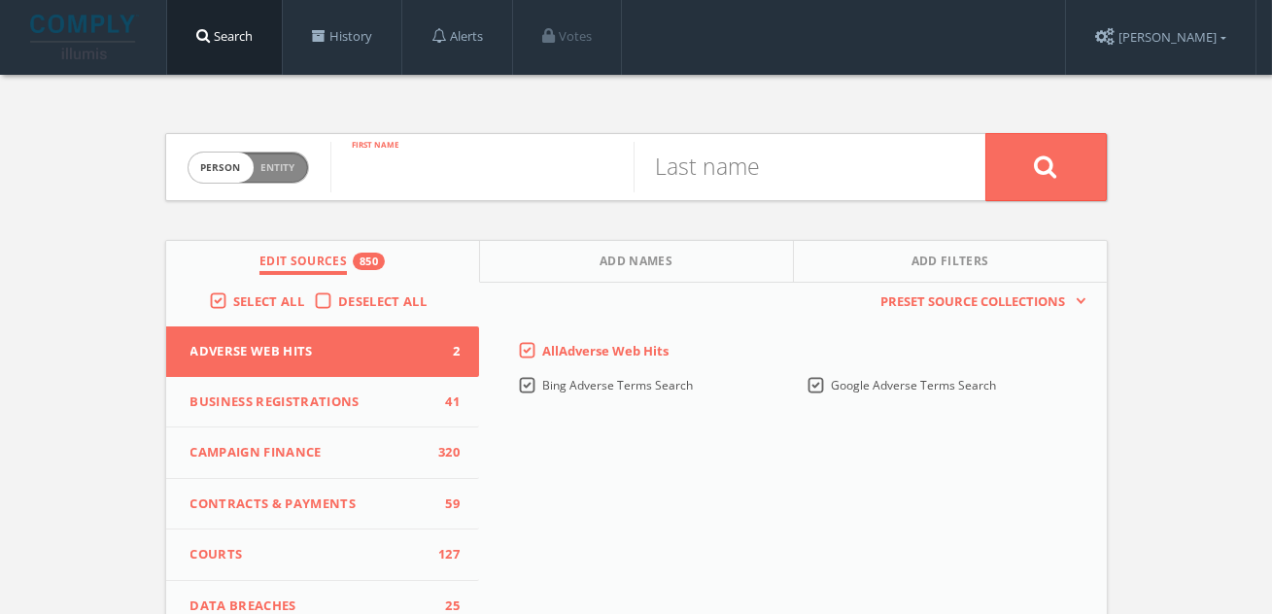
click at [409, 176] on input "text" at bounding box center [481, 167] width 303 height 51
paste input "[PERSON_NAME]"
click at [493, 191] on div "[PERSON_NAME] First name" at bounding box center [481, 167] width 303 height 66
click at [492, 174] on input "[PERSON_NAME]" at bounding box center [481, 167] width 303 height 51
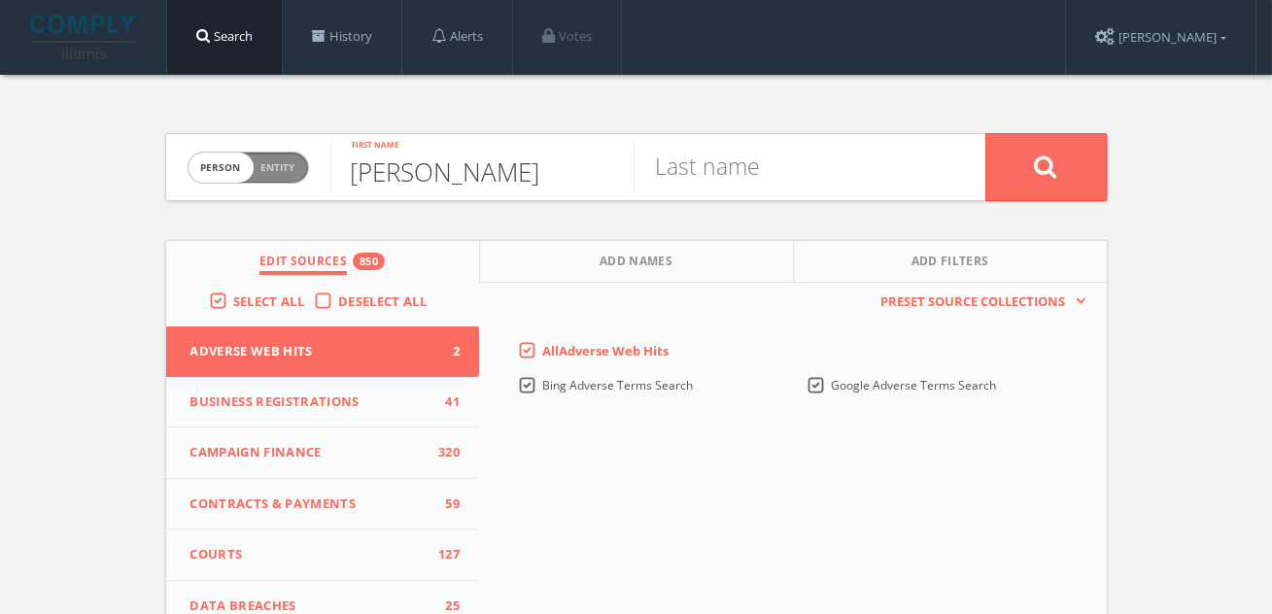
click at [492, 174] on input "[PERSON_NAME]" at bounding box center [481, 167] width 303 height 51
type input "[PERSON_NAME]"
click at [646, 187] on input "text" at bounding box center [785, 167] width 303 height 51
paste input "[PERSON_NAME]"
type input "[PERSON_NAME]"
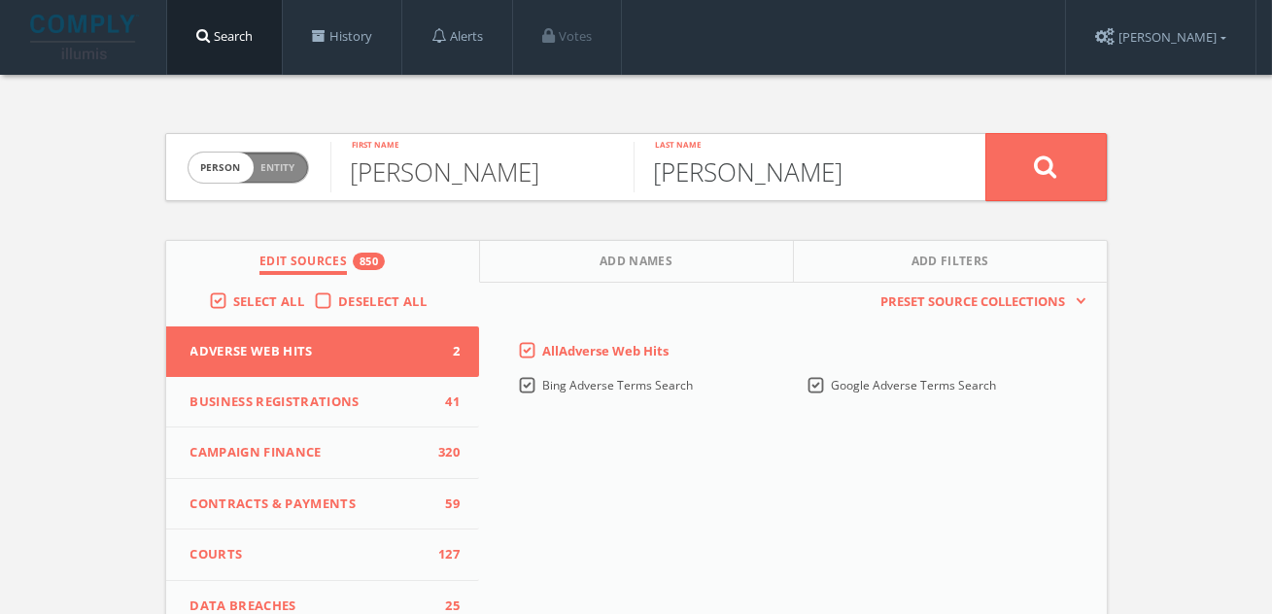
click at [986, 133] on button at bounding box center [1047, 167] width 122 height 68
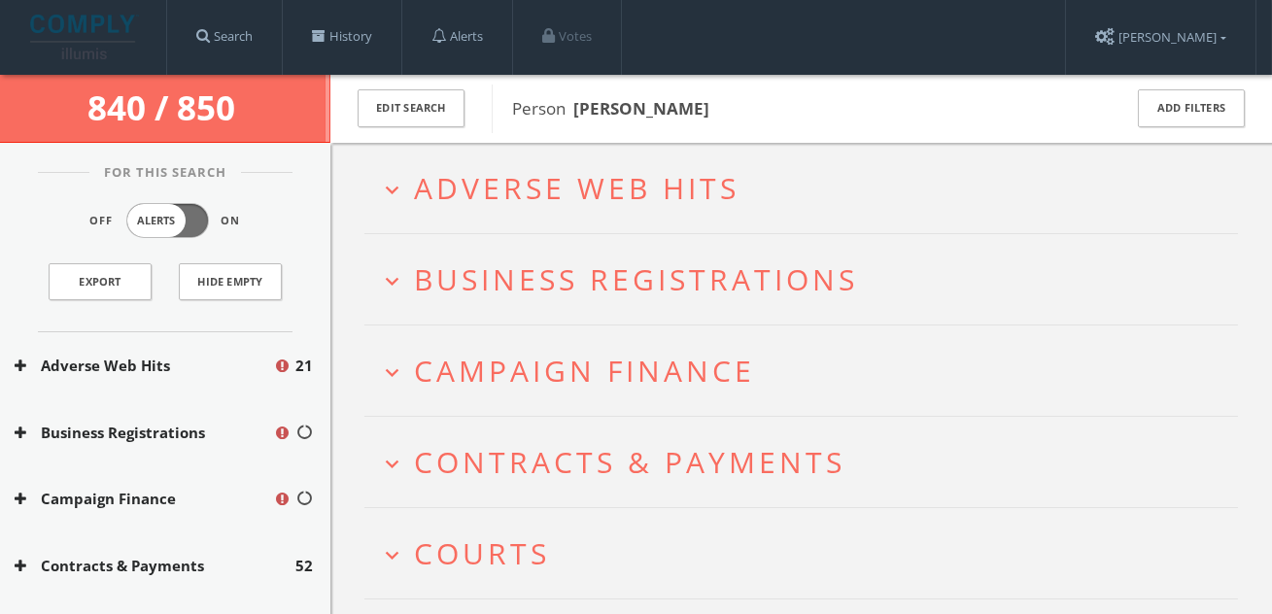
drag, startPoint x: 766, startPoint y: 105, endPoint x: 580, endPoint y: 103, distance: 185.7
click at [580, 103] on span "Person Matthew Jacobson" at bounding box center [804, 108] width 584 height 25
copy b "Matthew Jacobson"
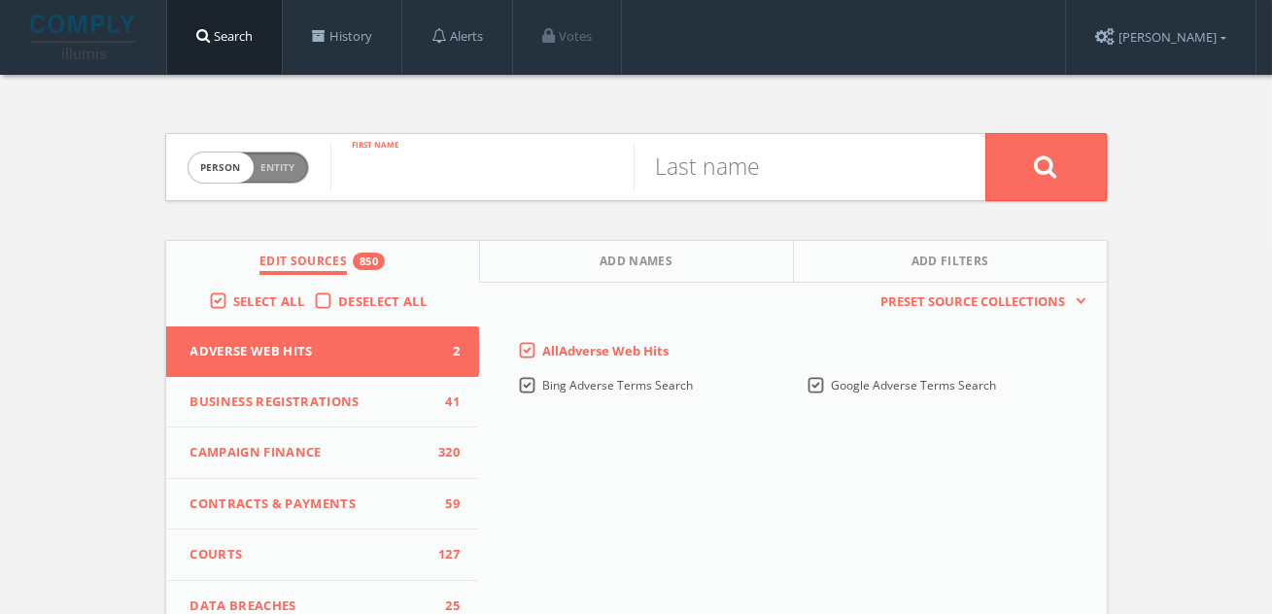
click at [488, 157] on input "text" at bounding box center [481, 167] width 303 height 51
paste input "Will Griffith"
click at [453, 172] on input "Will Griffith" at bounding box center [481, 167] width 303 height 51
type input "Will"
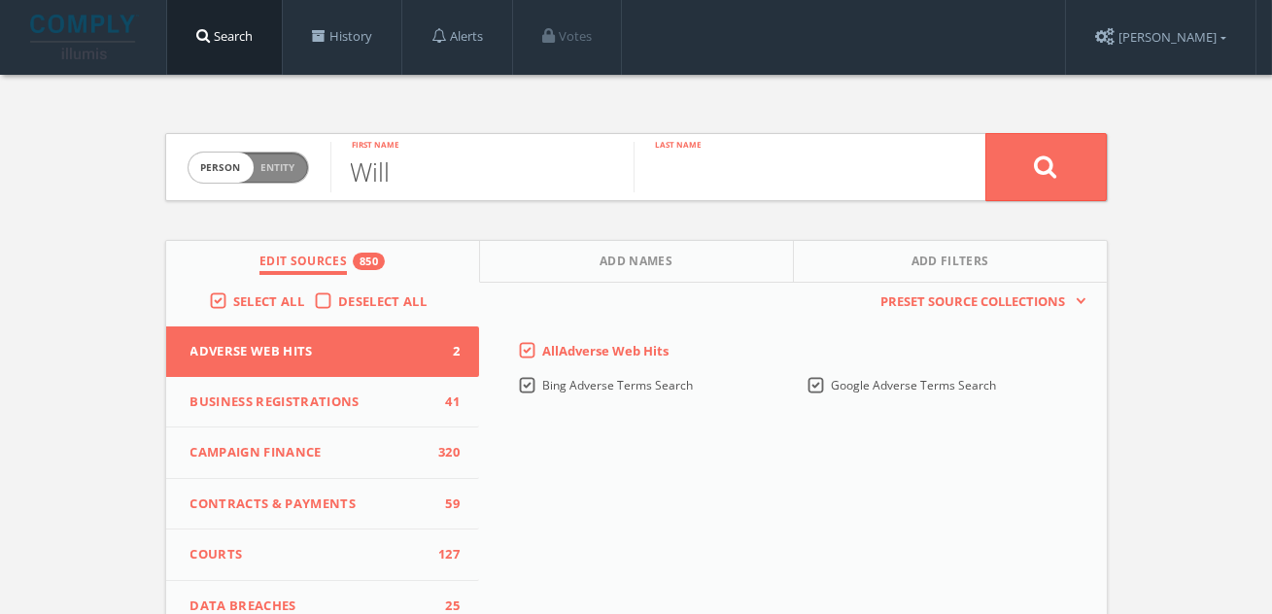
click at [696, 175] on input "text" at bounding box center [785, 167] width 303 height 51
paste input "Griffith"
type input "Griffith"
click at [650, 274] on button "Add Names" at bounding box center [637, 262] width 314 height 42
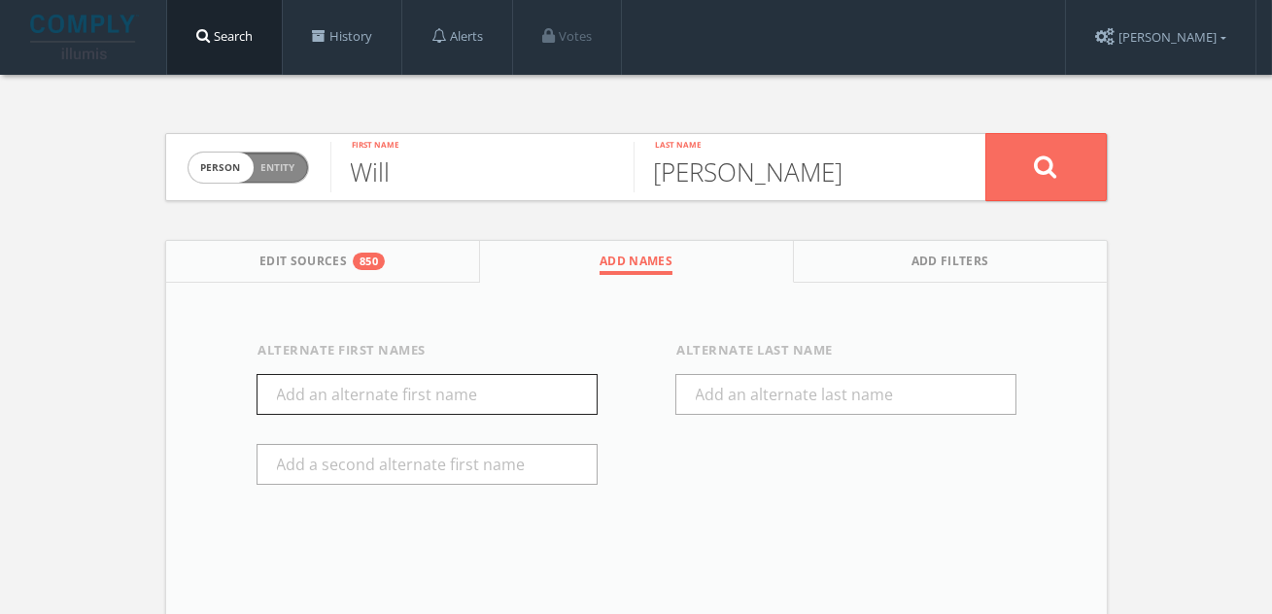
click at [352, 405] on input "text" at bounding box center [427, 394] width 341 height 41
type input "william"
click at [1048, 179] on button at bounding box center [1047, 167] width 122 height 68
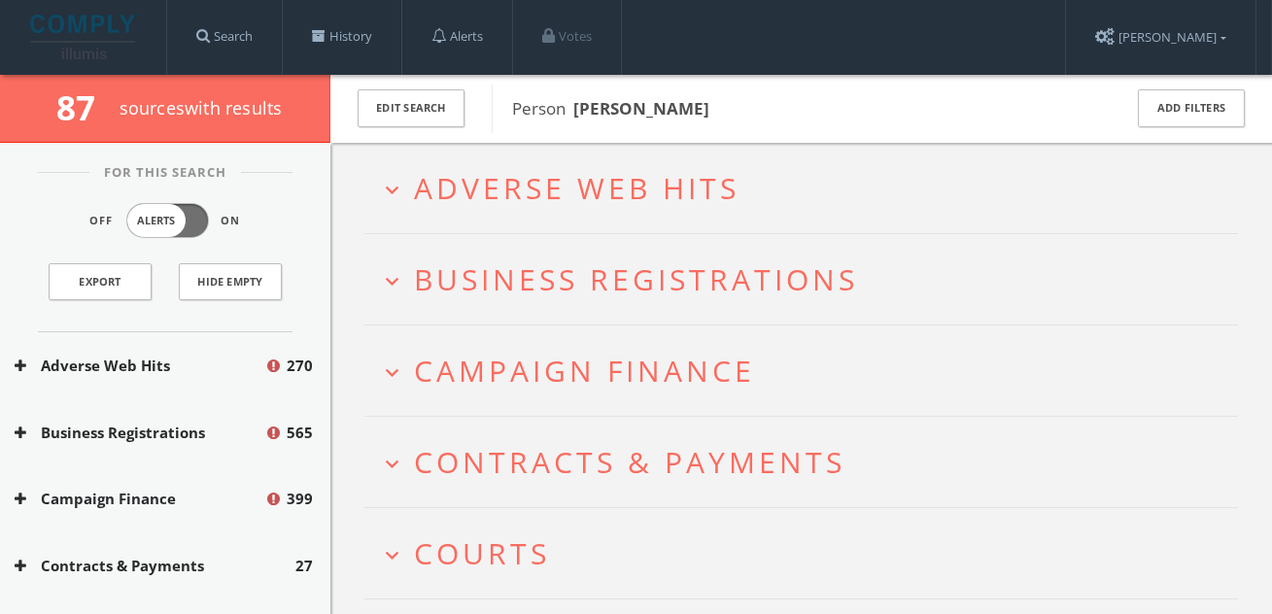
click at [501, 170] on span "Adverse Web Hits" at bounding box center [577, 188] width 326 height 40
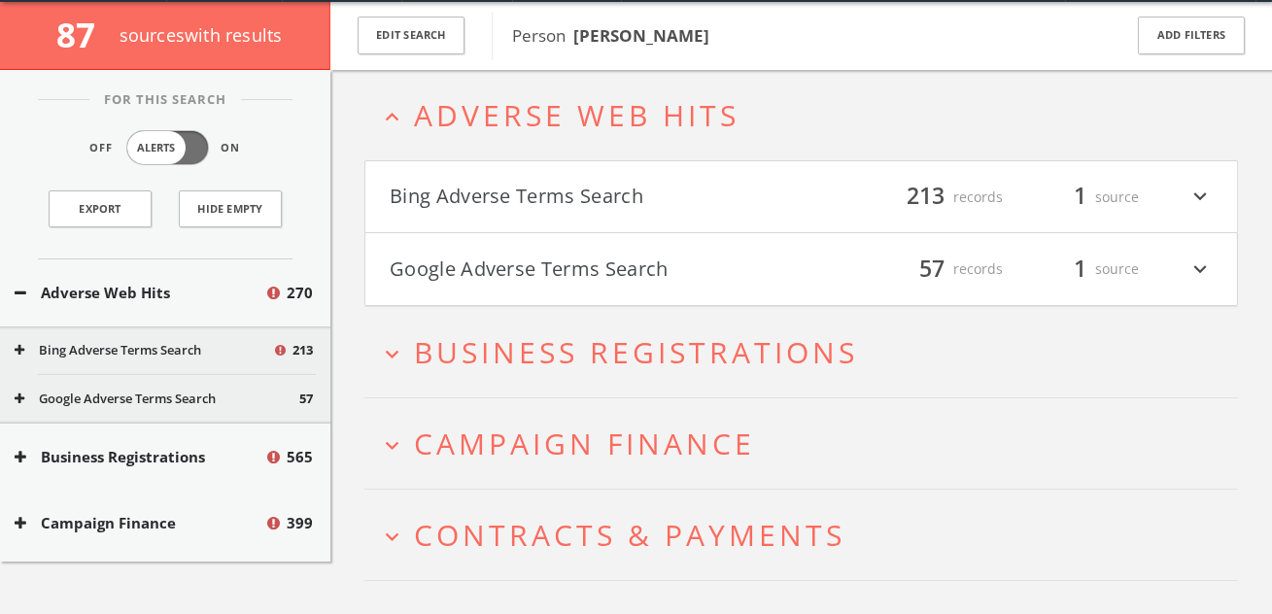
click at [478, 201] on button "Bing Adverse Terms Search" at bounding box center [596, 197] width 412 height 33
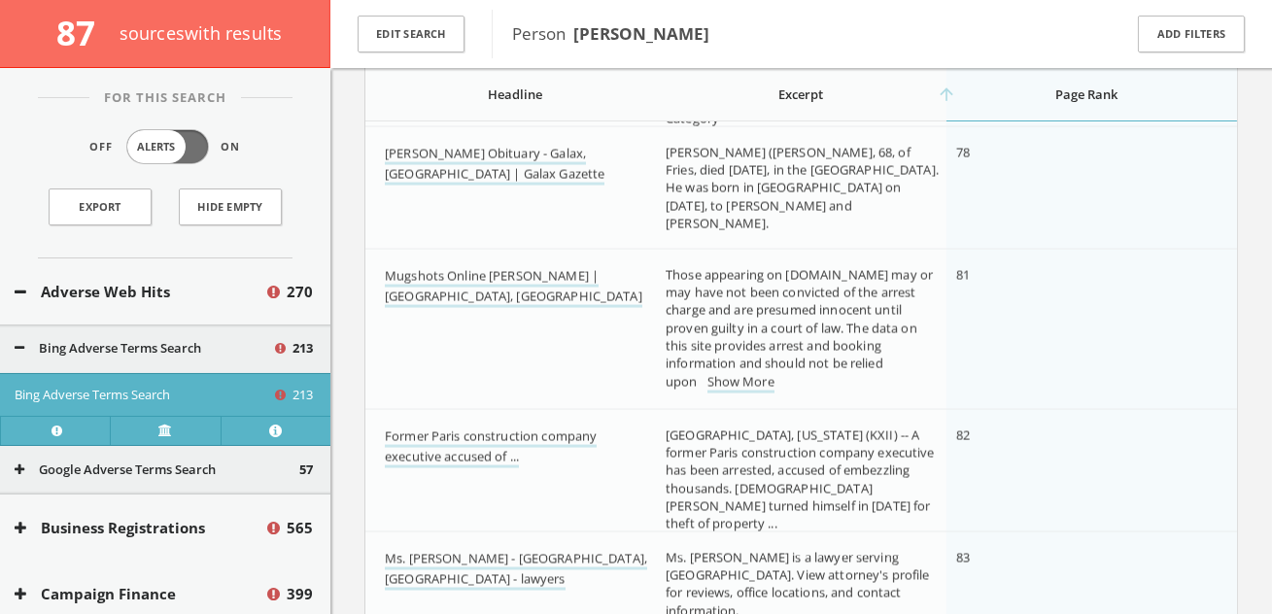
scroll to position [20523, 0]
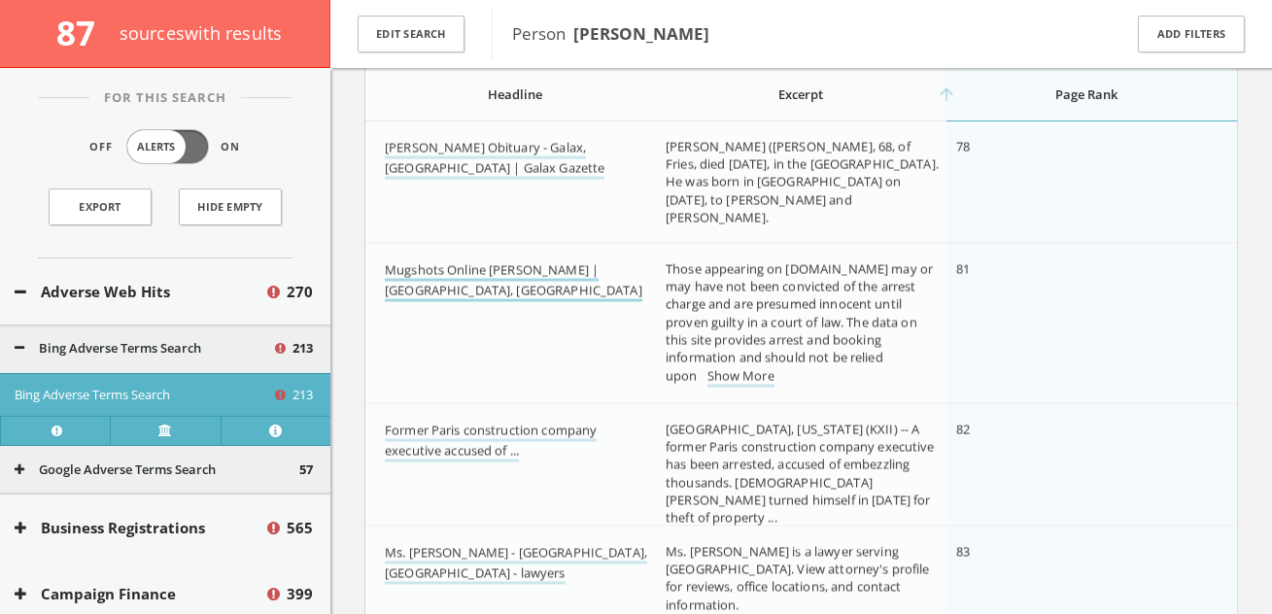
click at [425, 274] on link "Mugshots Online Michael Anders | Tampa, FL" at bounding box center [514, 281] width 258 height 41
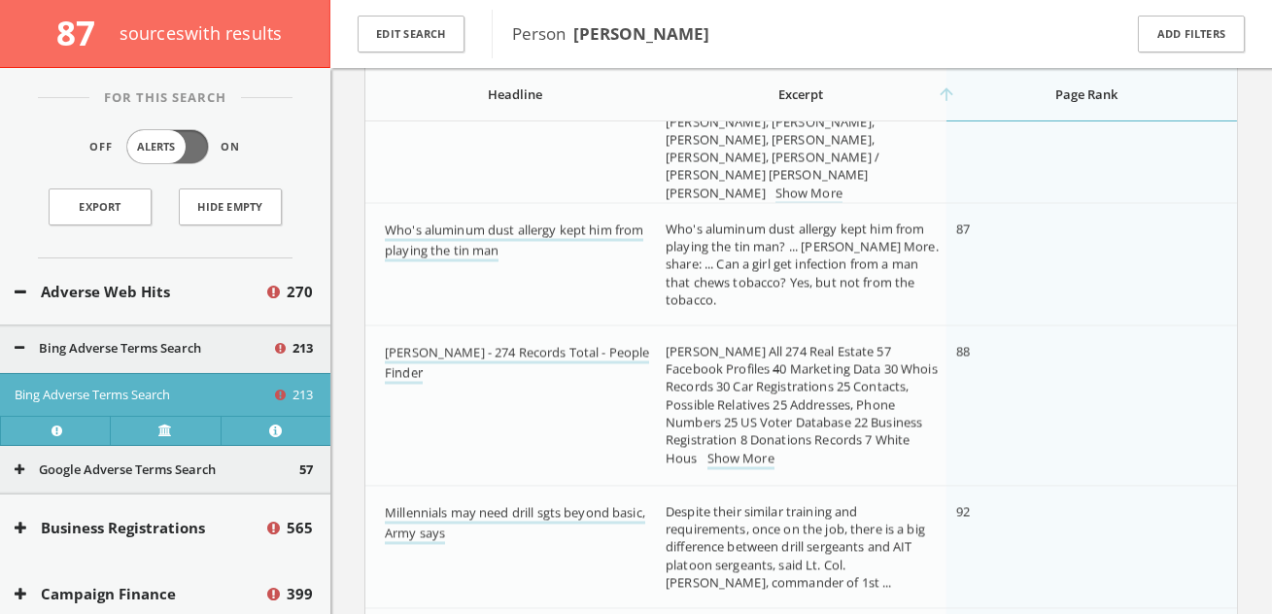
scroll to position [21453, 0]
click at [425, 272] on td "Who's aluminum dust allergy kept him from playing the tin man" at bounding box center [510, 263] width 291 height 122
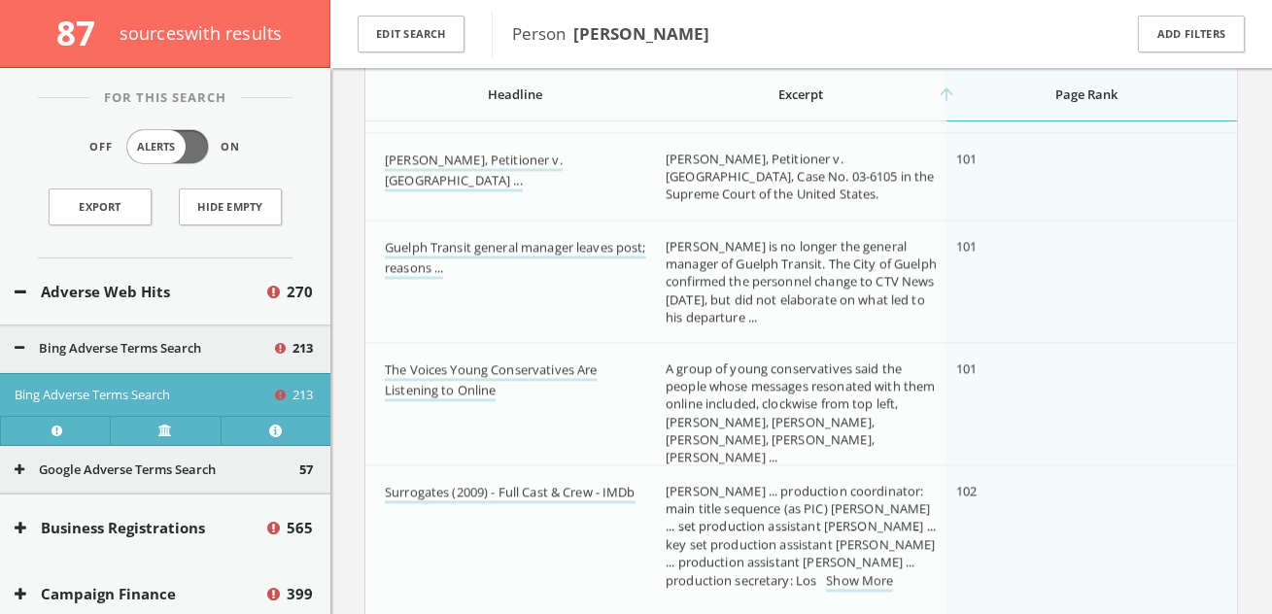
scroll to position [22417, 0]
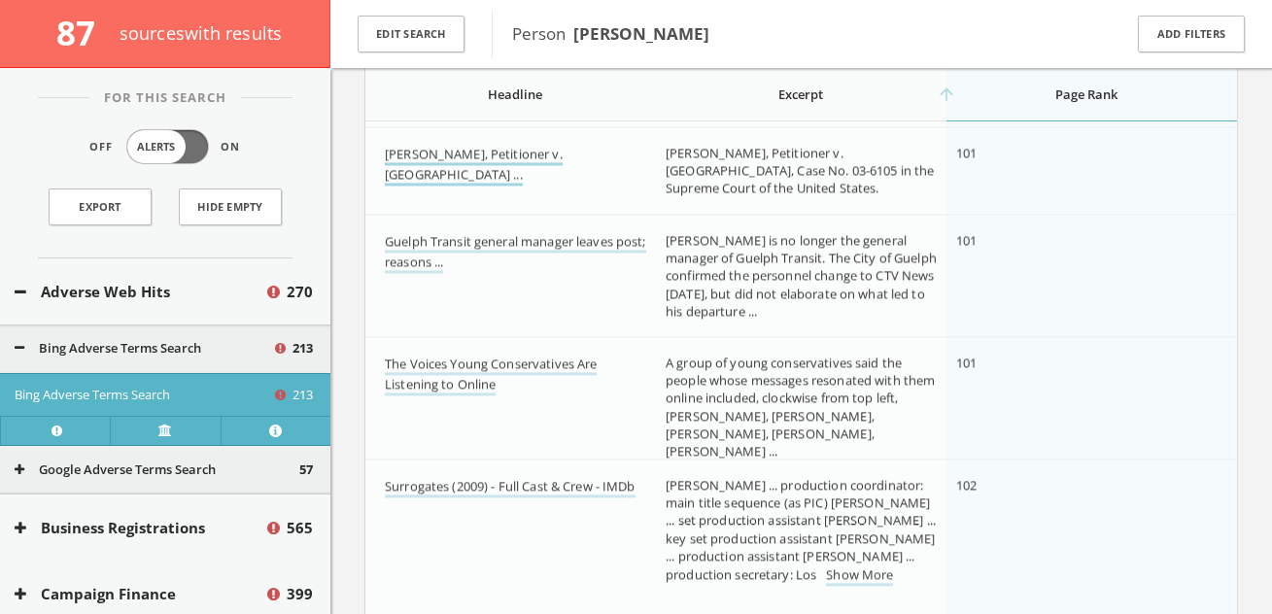
click at [462, 150] on link "Kenneth Michael Anders, Petitioner v. United States ..." at bounding box center [474, 165] width 178 height 41
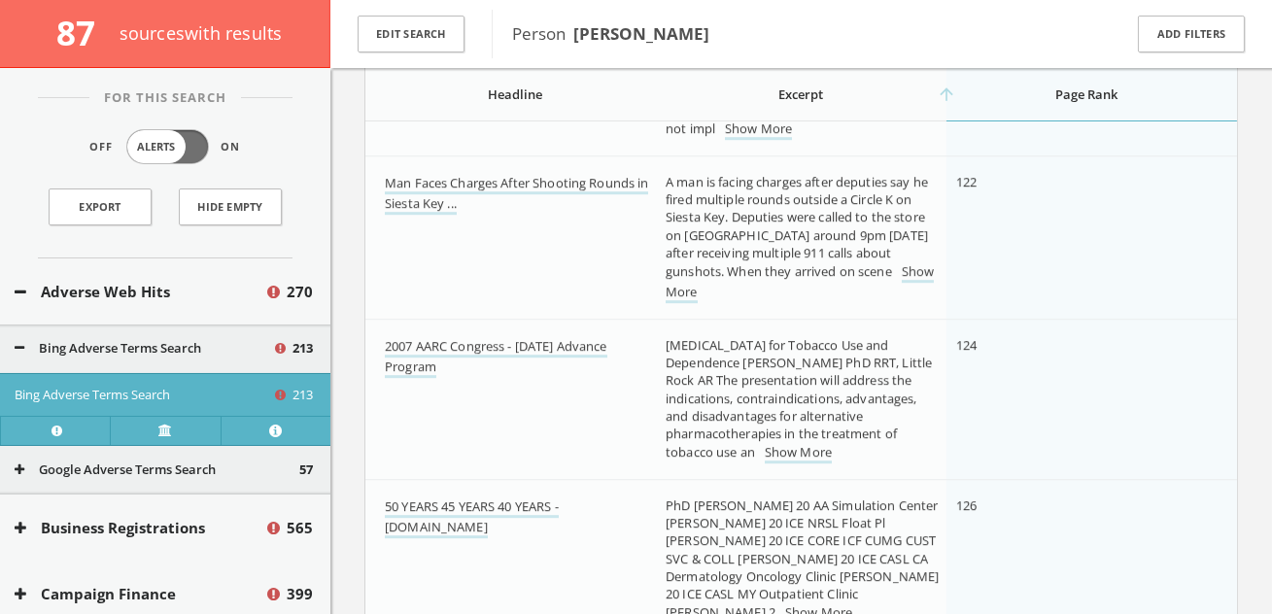
scroll to position [25557, 0]
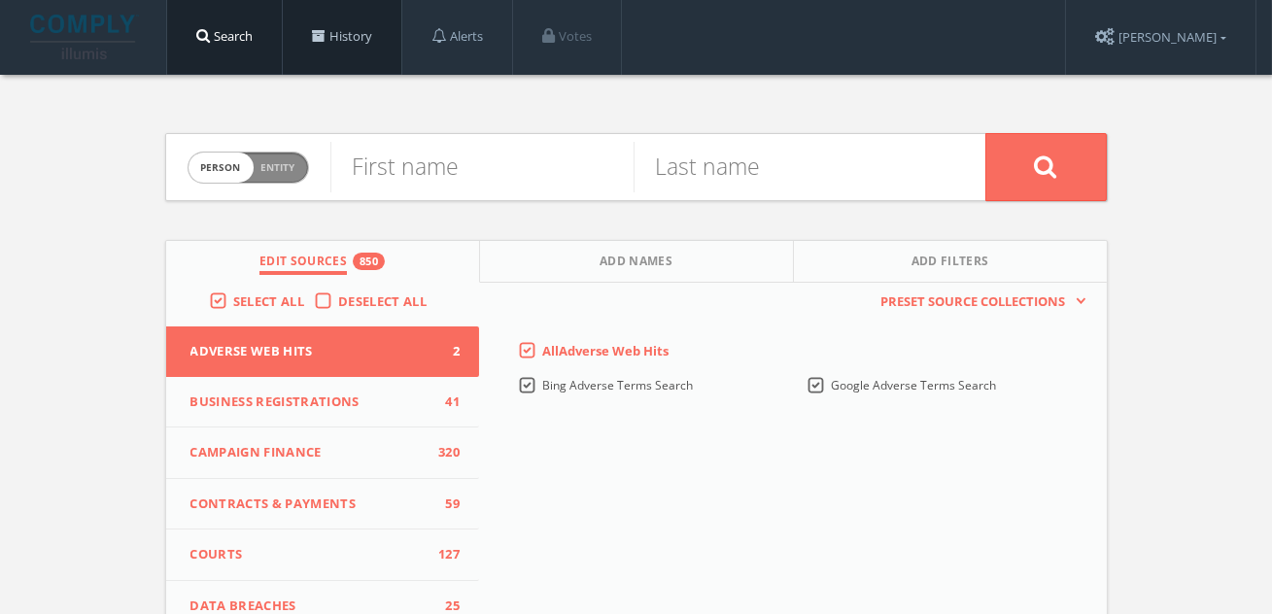
click at [390, 31] on link "History" at bounding box center [342, 37] width 119 height 74
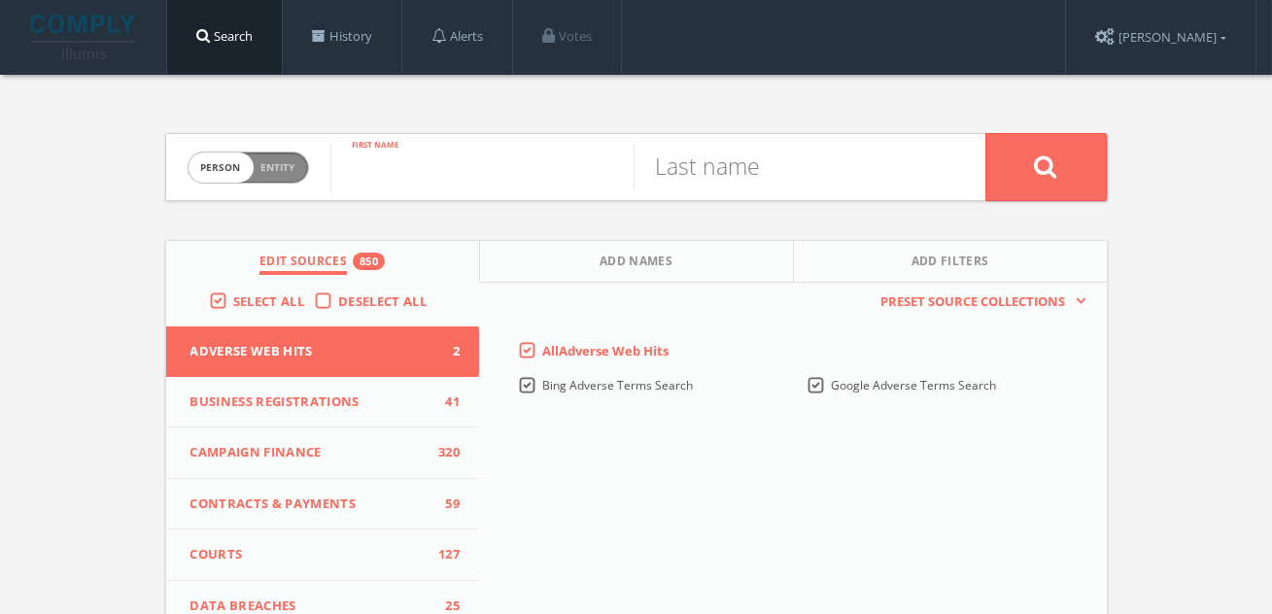
click at [451, 187] on input "text" at bounding box center [481, 167] width 303 height 51
paste input "[PERSON_NAME] Makan"
click at [467, 181] on input "[PERSON_NAME] Makan" at bounding box center [481, 167] width 303 height 51
type input "[PERSON_NAME]"
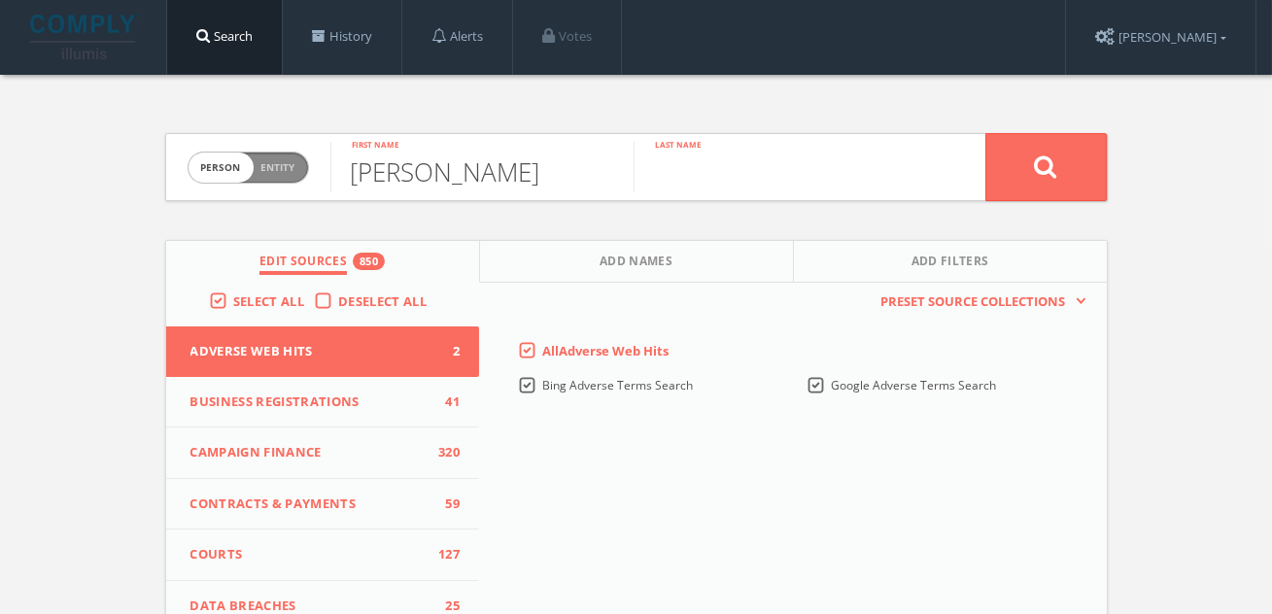
click at [715, 180] on input "text" at bounding box center [785, 167] width 303 height 51
paste input "Makan"
type input "Makan"
click at [986, 133] on button at bounding box center [1047, 167] width 122 height 68
click at [388, 172] on input "text" at bounding box center [481, 167] width 303 height 51
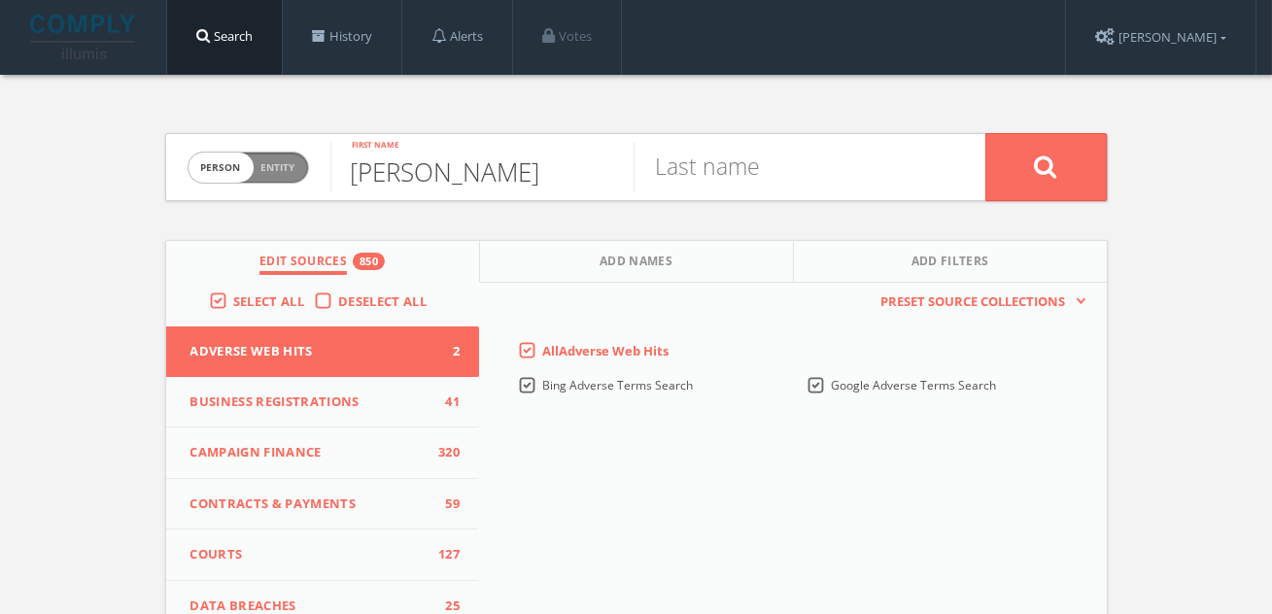
type input "[PERSON_NAME]"
click at [986, 133] on button at bounding box center [1047, 167] width 122 height 68
click at [426, 152] on input "text" at bounding box center [481, 167] width 303 height 51
paste input "[PERSON_NAME]"
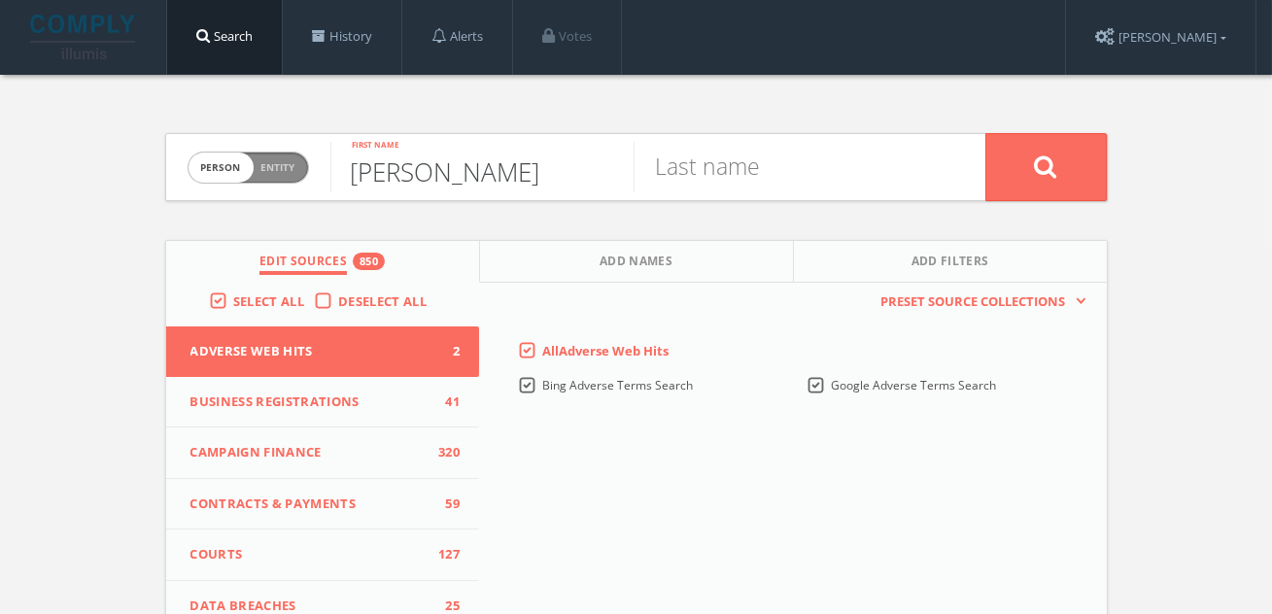
click at [497, 162] on input "[PERSON_NAME]" at bounding box center [481, 167] width 303 height 51
type input "[PERSON_NAME]"
click at [712, 181] on input "text" at bounding box center [785, 167] width 303 height 51
paste input "[PERSON_NAME]"
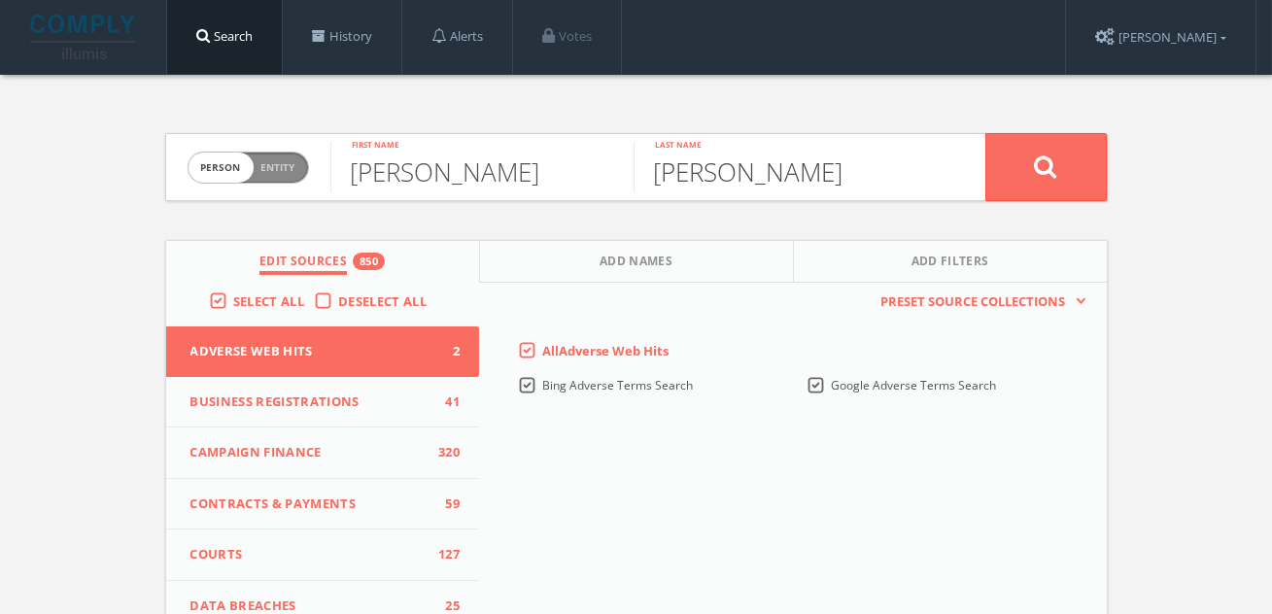
type input "[PERSON_NAME]"
click at [986, 133] on button at bounding box center [1047, 167] width 122 height 68
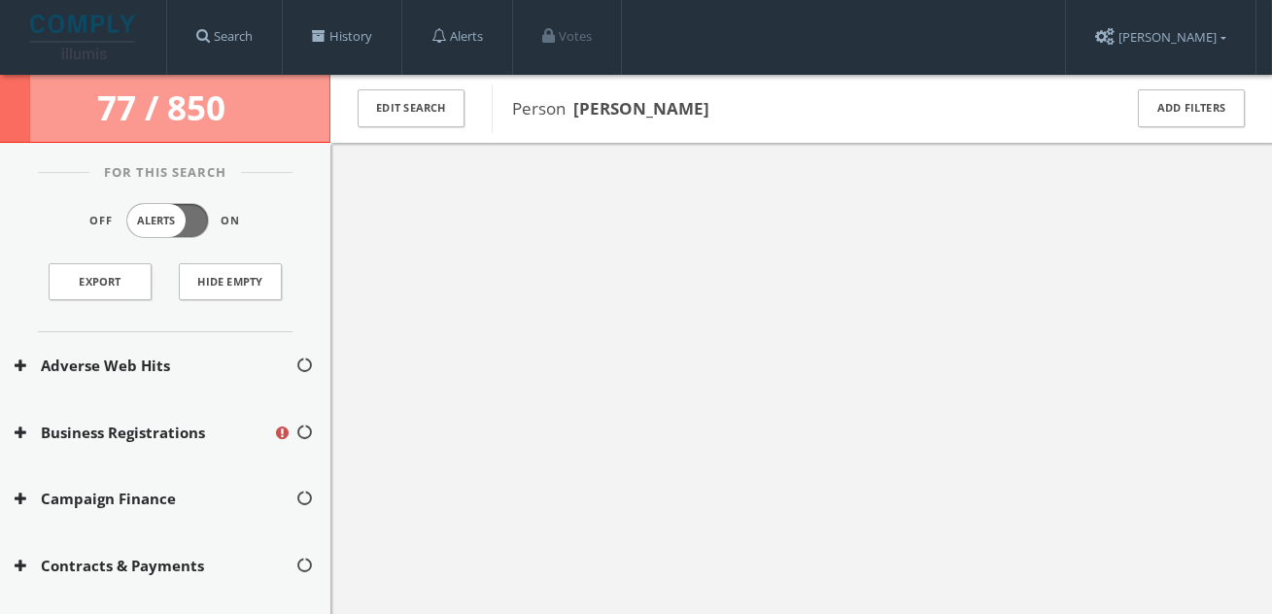
drag, startPoint x: 729, startPoint y: 107, endPoint x: 578, endPoint y: 107, distance: 150.7
click at [578, 107] on span "Person [PERSON_NAME]" at bounding box center [804, 108] width 584 height 25
copy b "[PERSON_NAME]"
